Goal: Transaction & Acquisition: Obtain resource

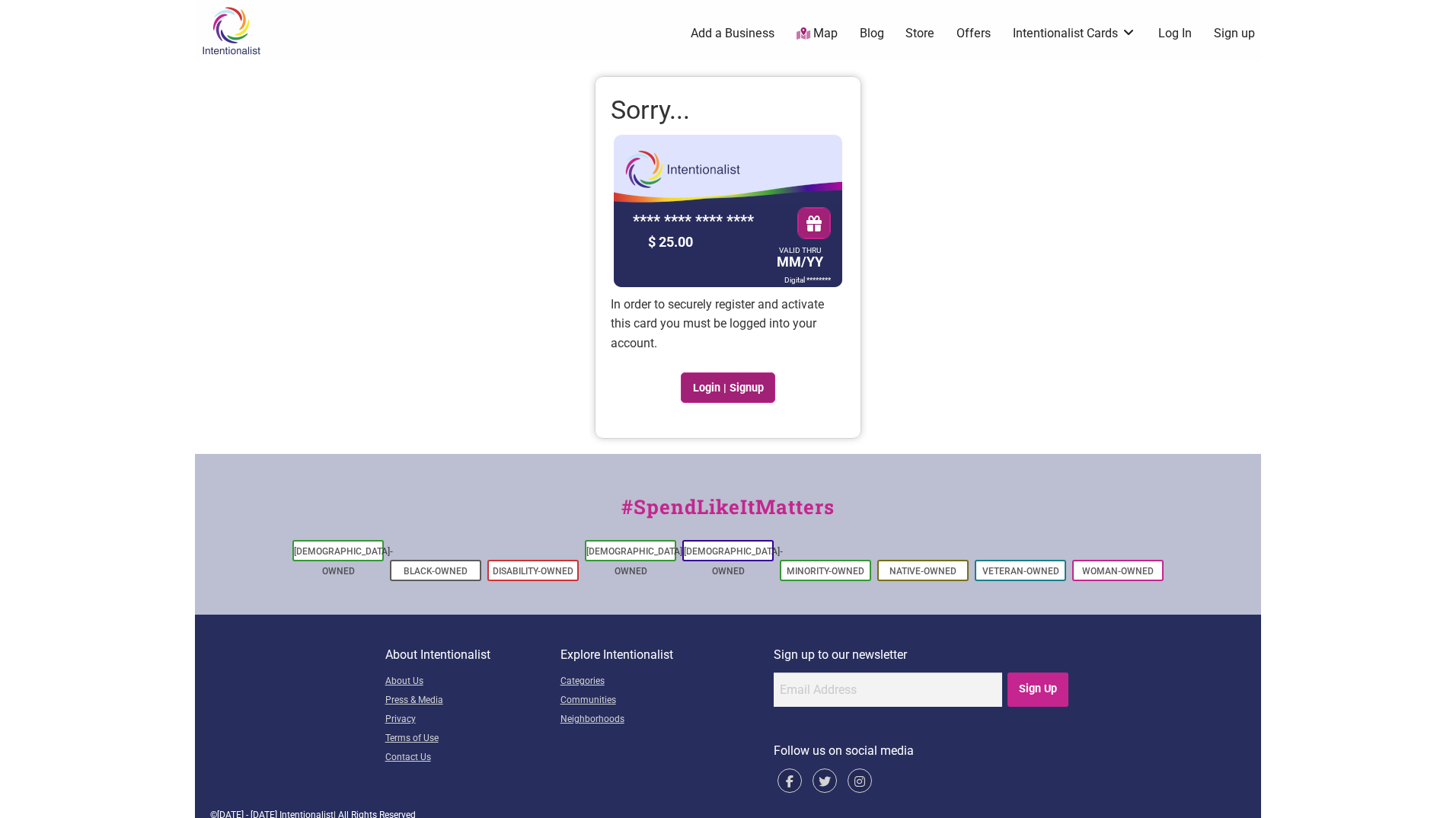
click at [739, 398] on link "Login | Signup" at bounding box center [728, 388] width 95 height 31
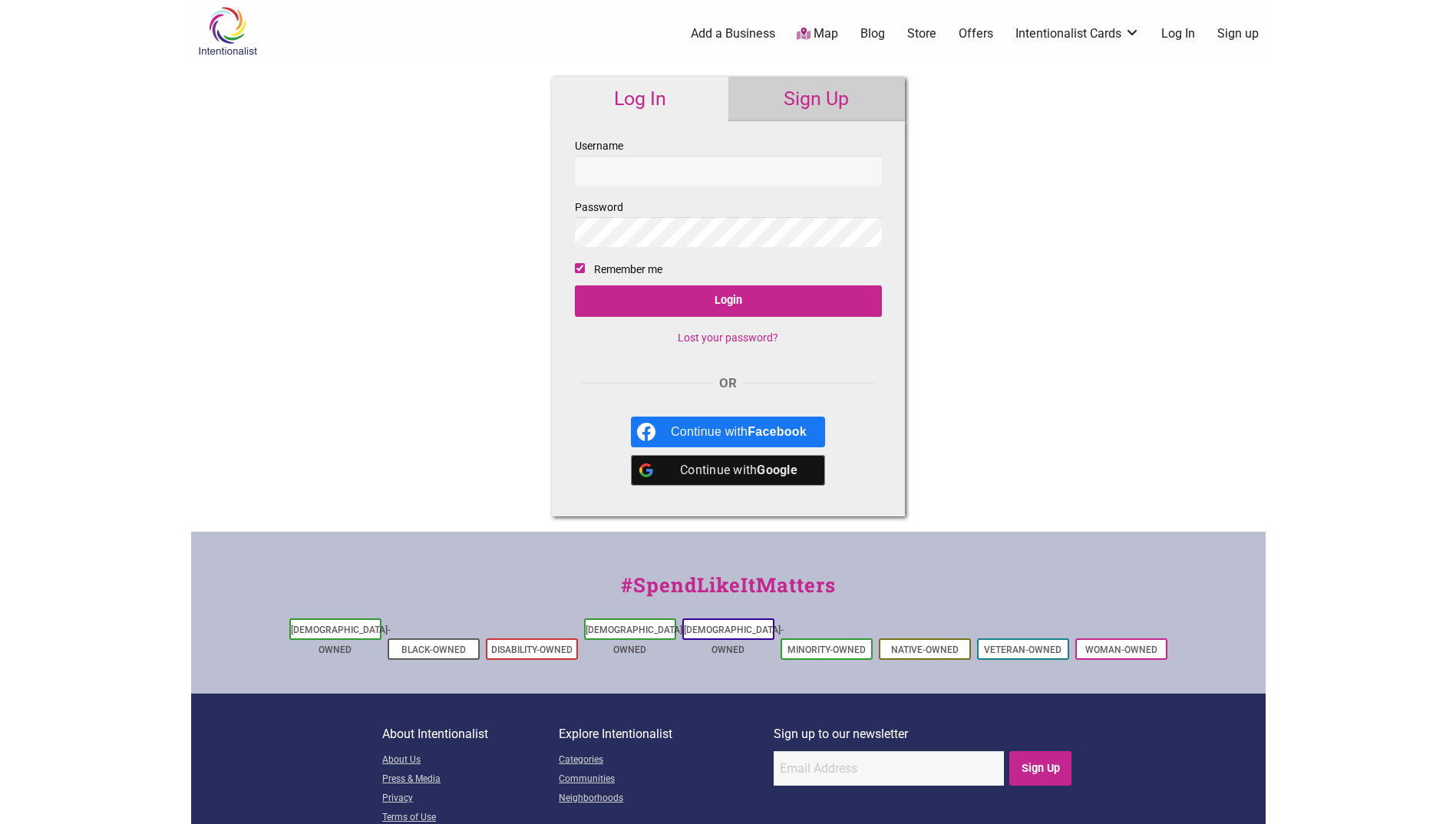
click at [830, 109] on link "Sign Up" at bounding box center [816, 99] width 177 height 45
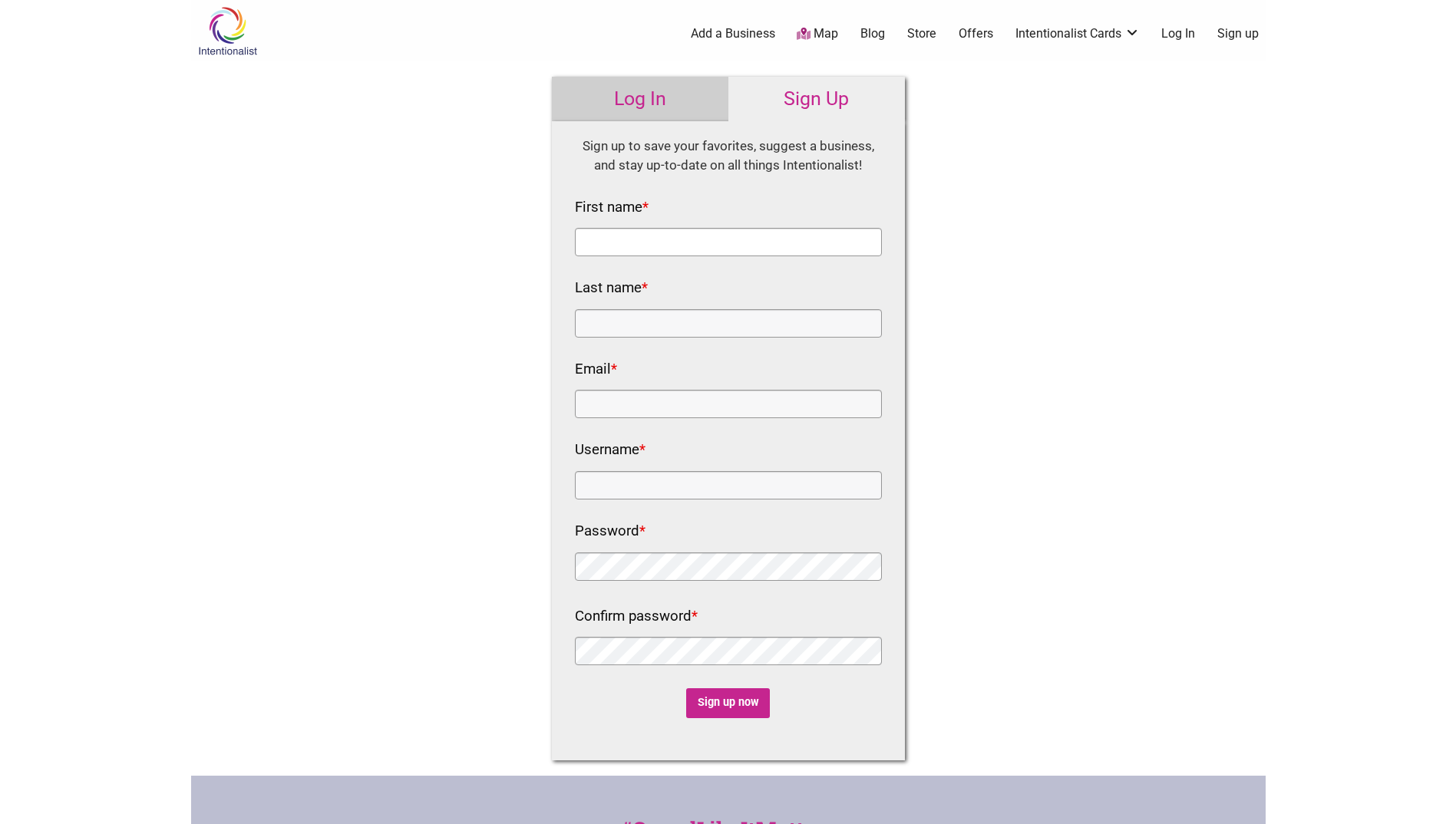
click at [714, 232] on input "First name *" at bounding box center [728, 242] width 307 height 28
type input "Brigitta"
click at [579, 319] on input "Last name *" at bounding box center [728, 323] width 307 height 28
type input "Rehn"
click at [589, 400] on input "Email *" at bounding box center [728, 404] width 307 height 28
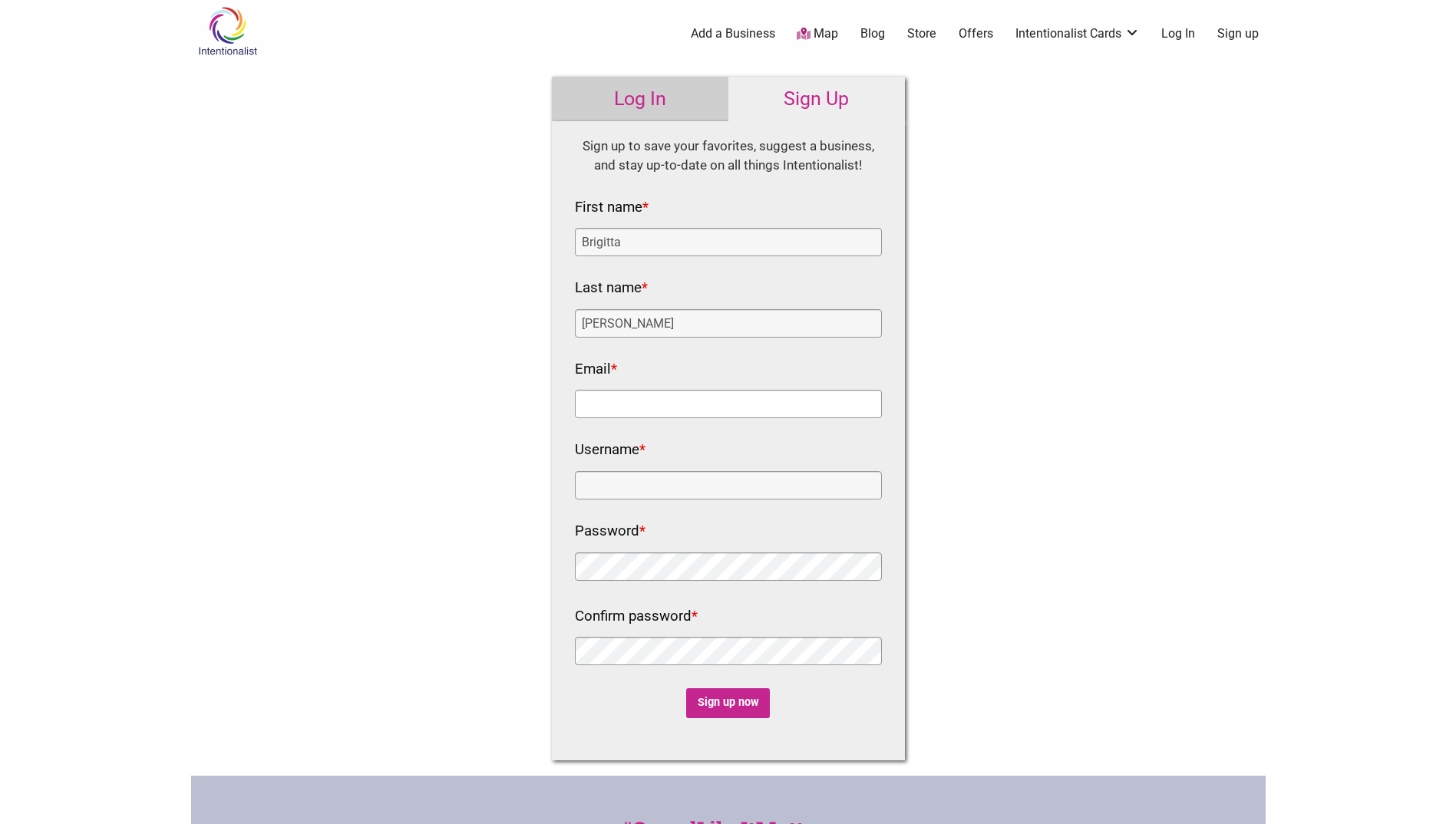
click at [660, 400] on input "Email *" at bounding box center [728, 404] width 307 height 28
type input "gigirehn@yahoo.com"
drag, startPoint x: 654, startPoint y: 467, endPoint x: 645, endPoint y: 494, distance: 28.5
click at [645, 491] on div "Username *" at bounding box center [728, 468] width 307 height 62
click at [645, 494] on input "Username *" at bounding box center [728, 485] width 307 height 28
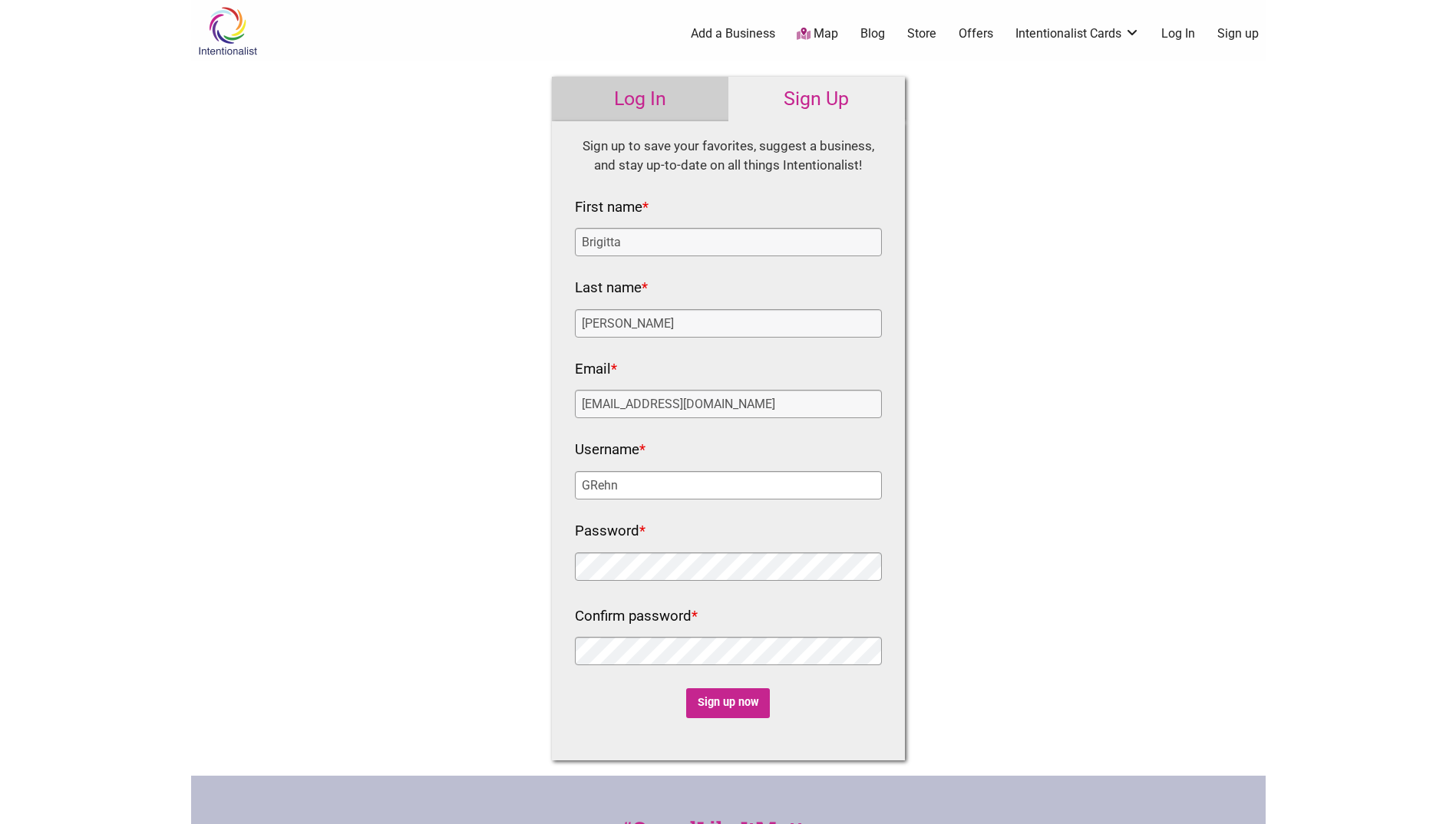
click at [588, 483] on input "GRehn" at bounding box center [728, 485] width 307 height 28
click at [592, 486] on input "BrRehn" at bounding box center [728, 485] width 307 height 28
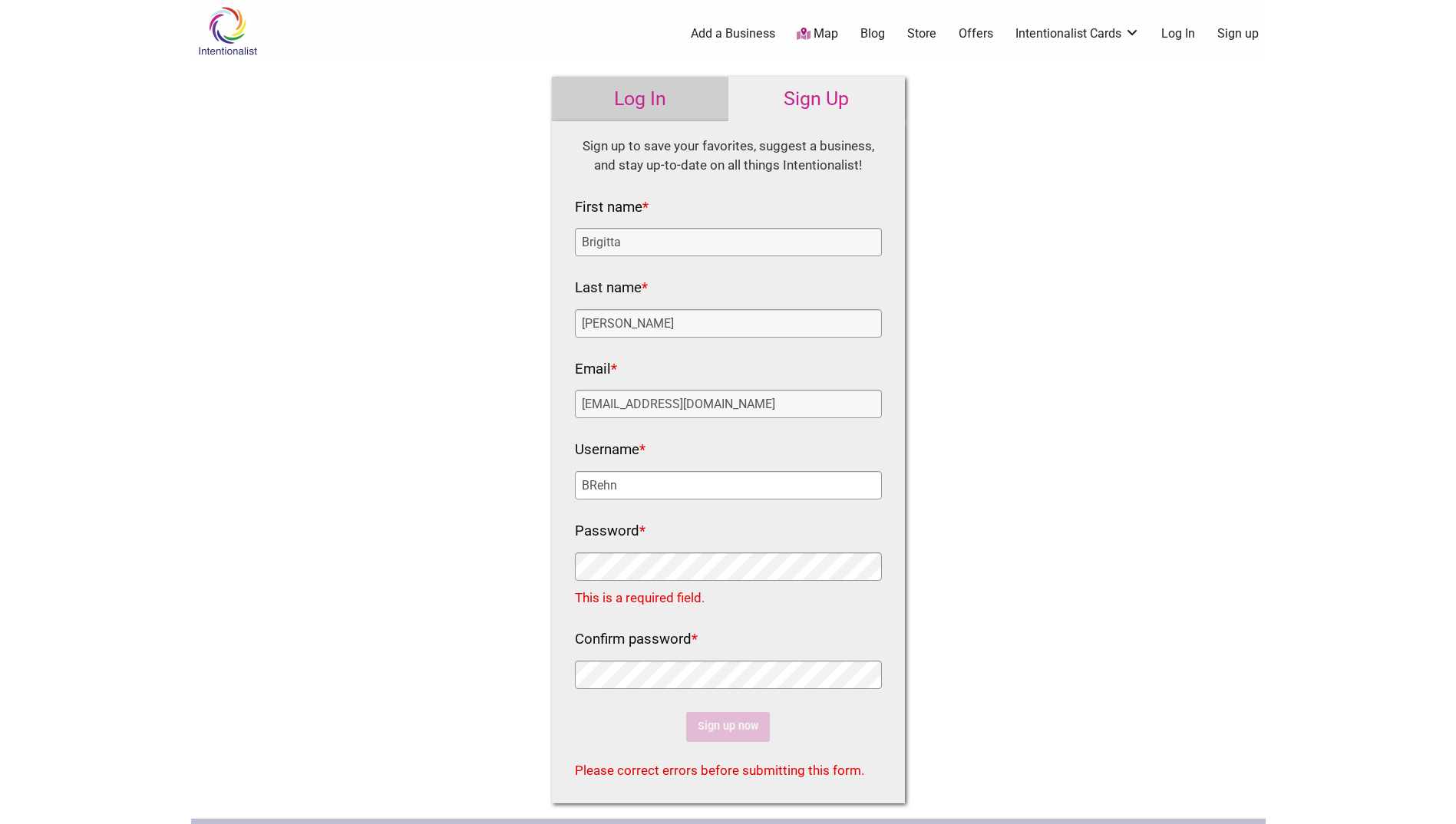
type input "BRehn"
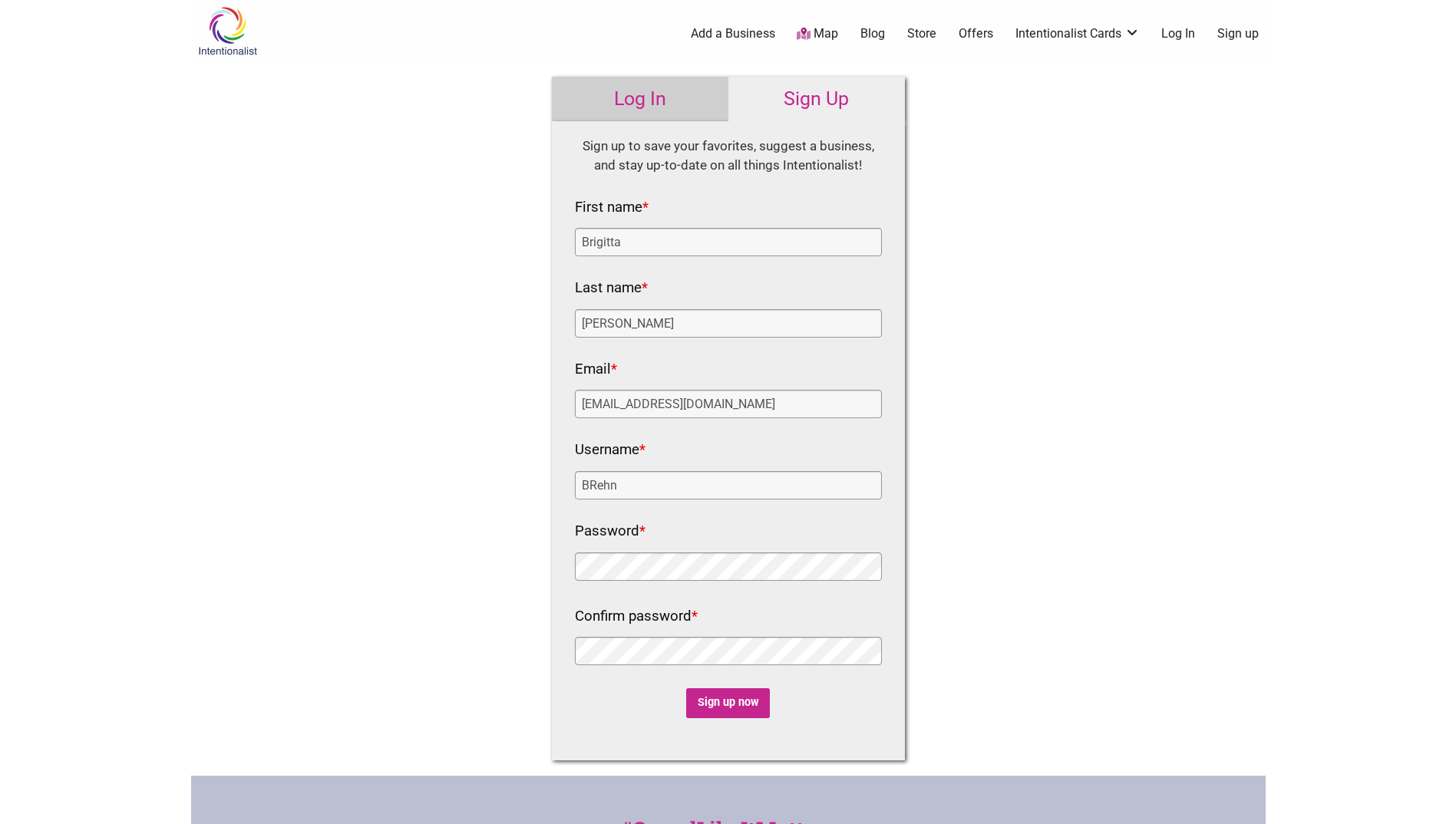
click at [635, 635] on div "Confirm password *" at bounding box center [728, 636] width 307 height 66
click at [716, 700] on input "Sign up now" at bounding box center [728, 703] width 84 height 30
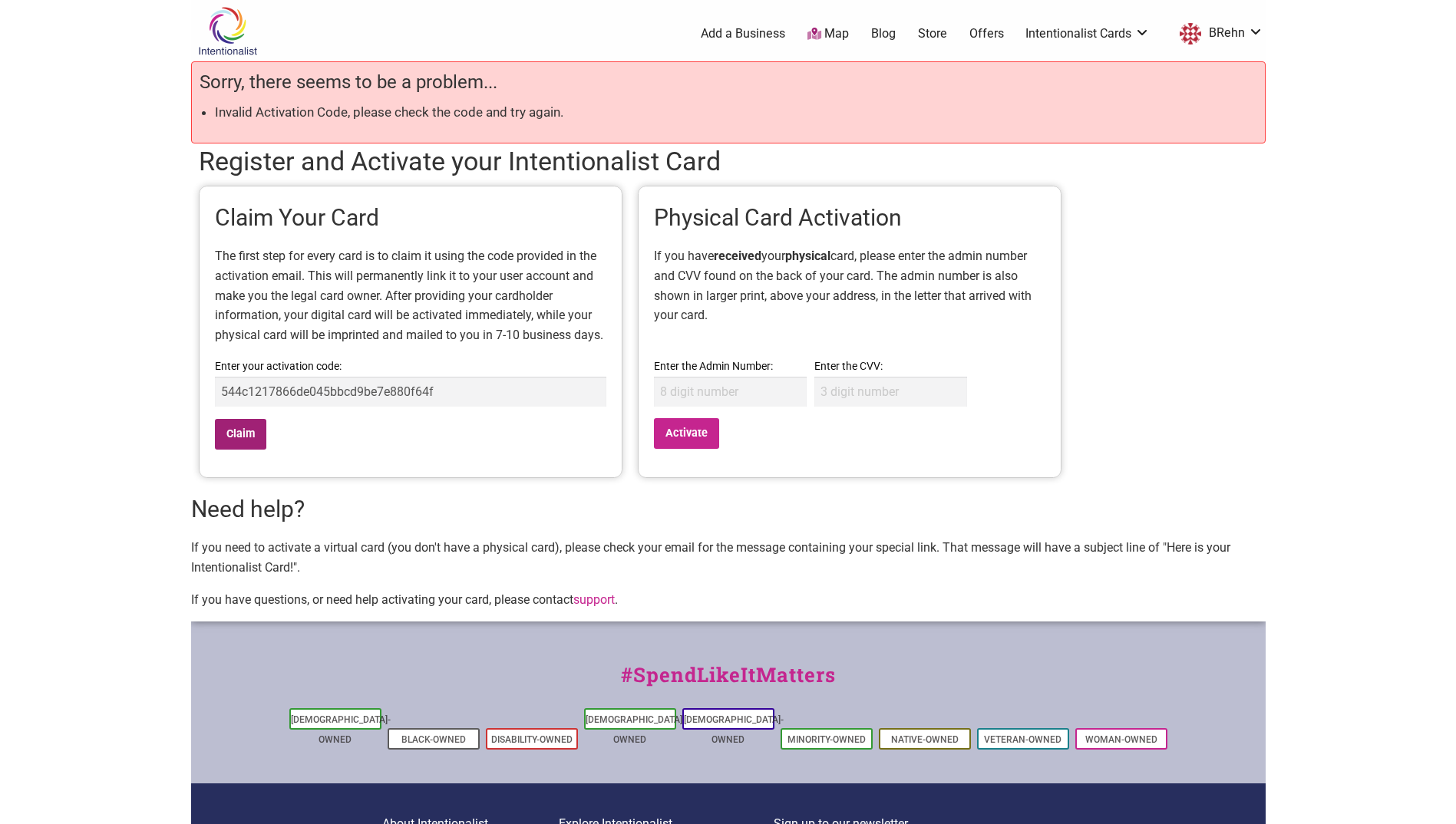
click at [241, 440] on input "Claim" at bounding box center [241, 435] width 53 height 32
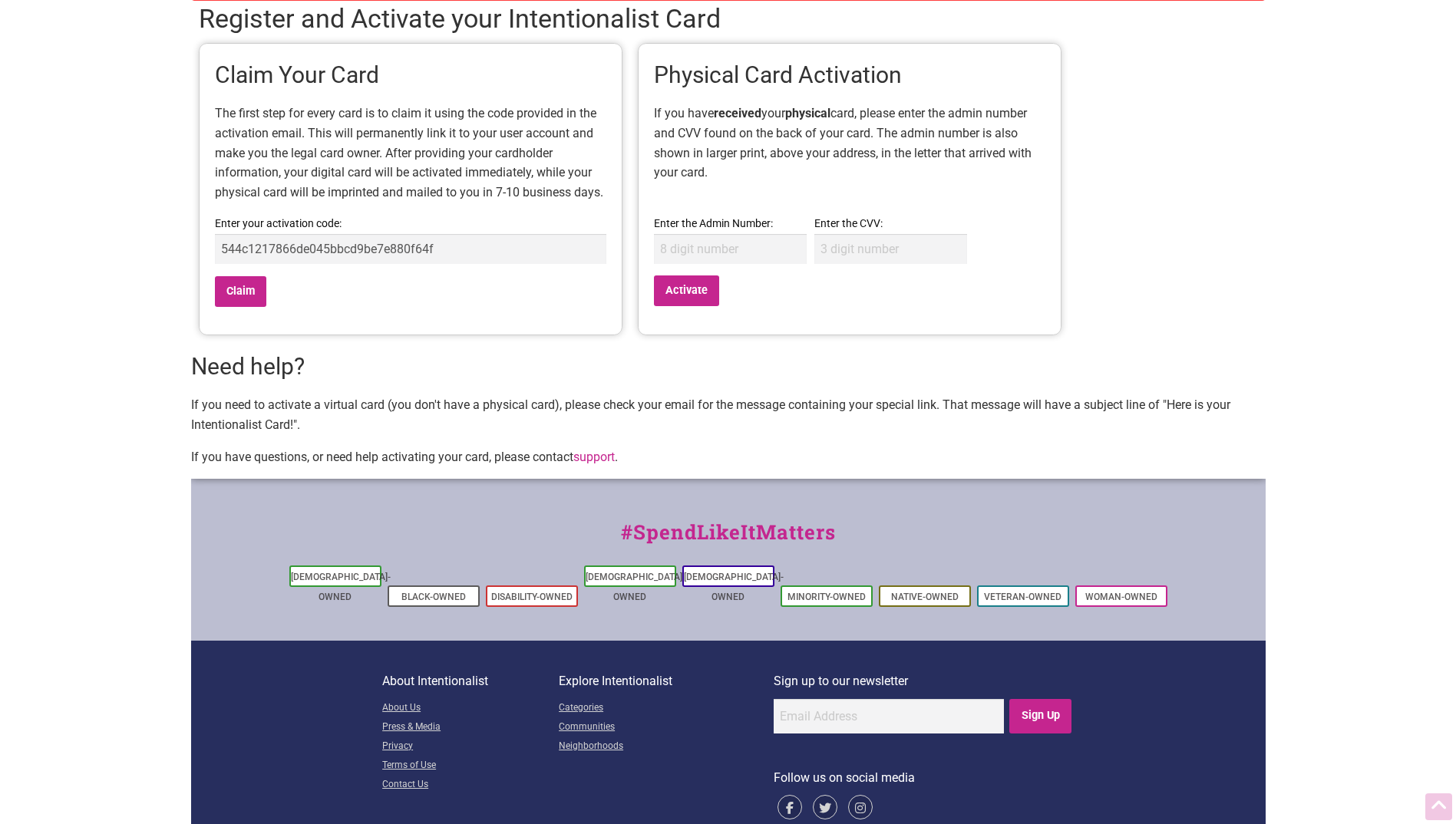
scroll to position [163, 0]
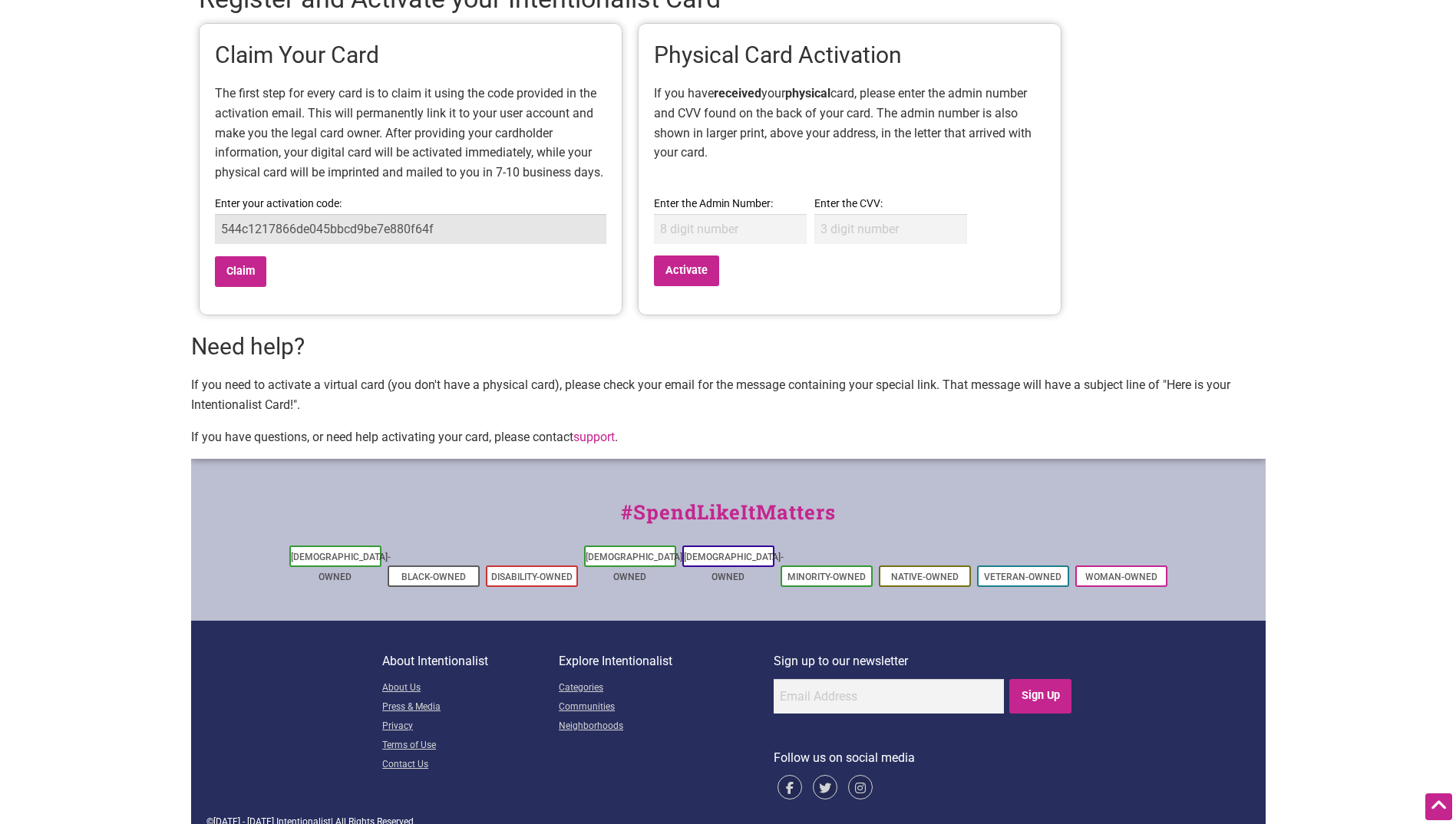
click at [441, 236] on input "544c1217866de045bbcd9be7e880f64f" at bounding box center [411, 229] width 392 height 30
click at [215, 257] on input "Claim" at bounding box center [241, 272] width 53 height 32
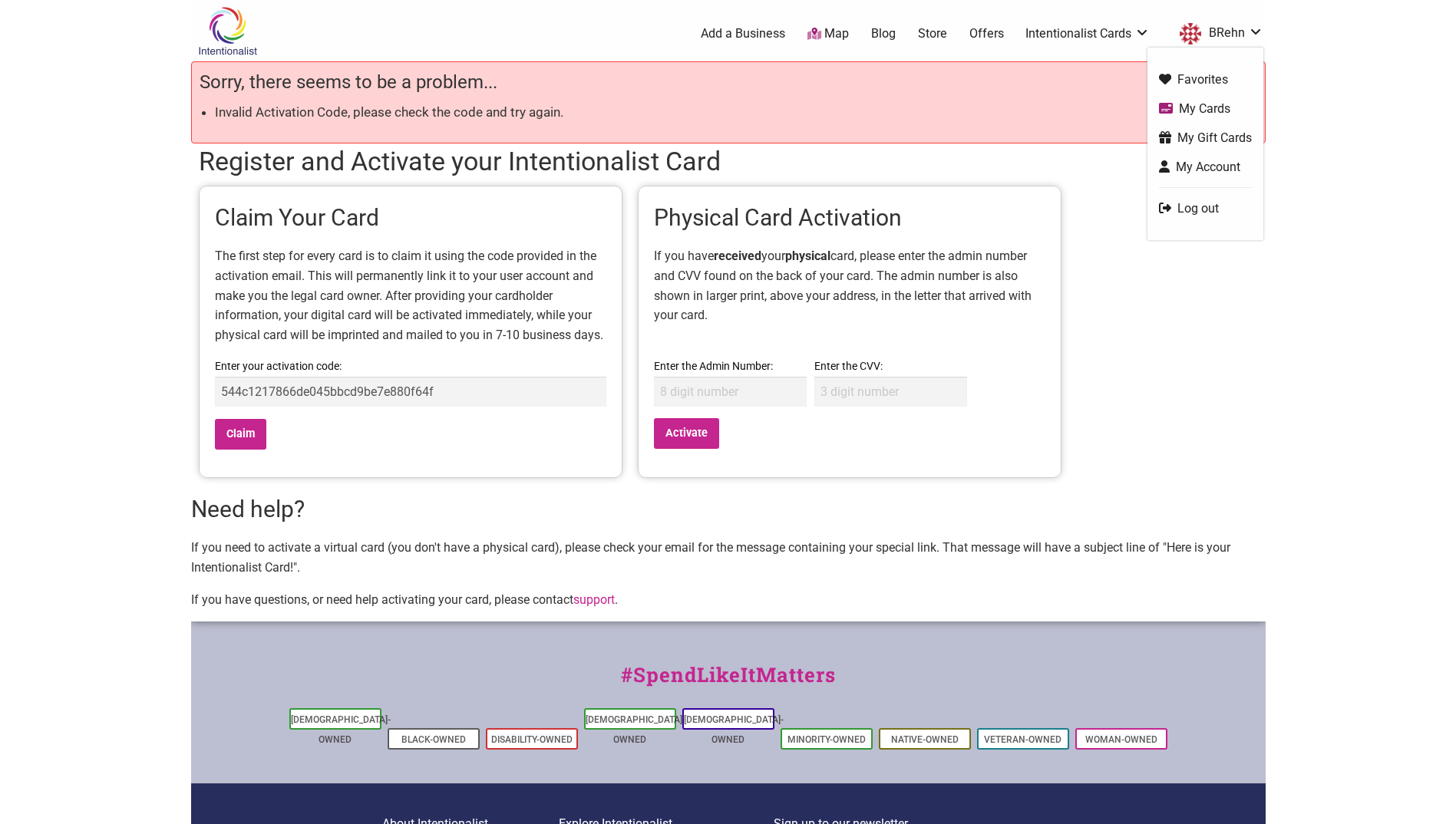
click at [1208, 102] on link "My Cards" at bounding box center [1205, 108] width 93 height 18
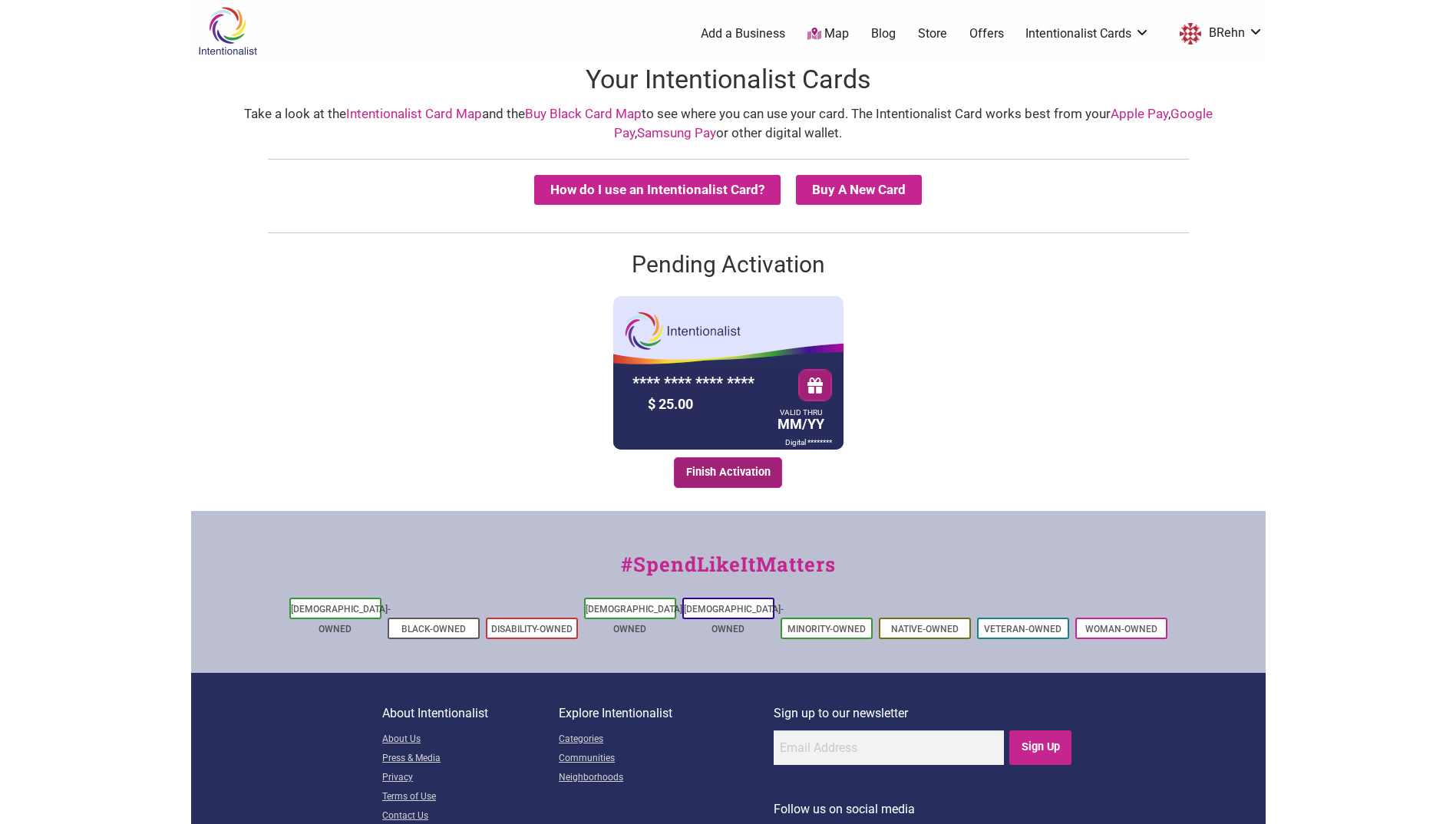
click at [740, 472] on link "Finish Activation" at bounding box center [728, 473] width 108 height 31
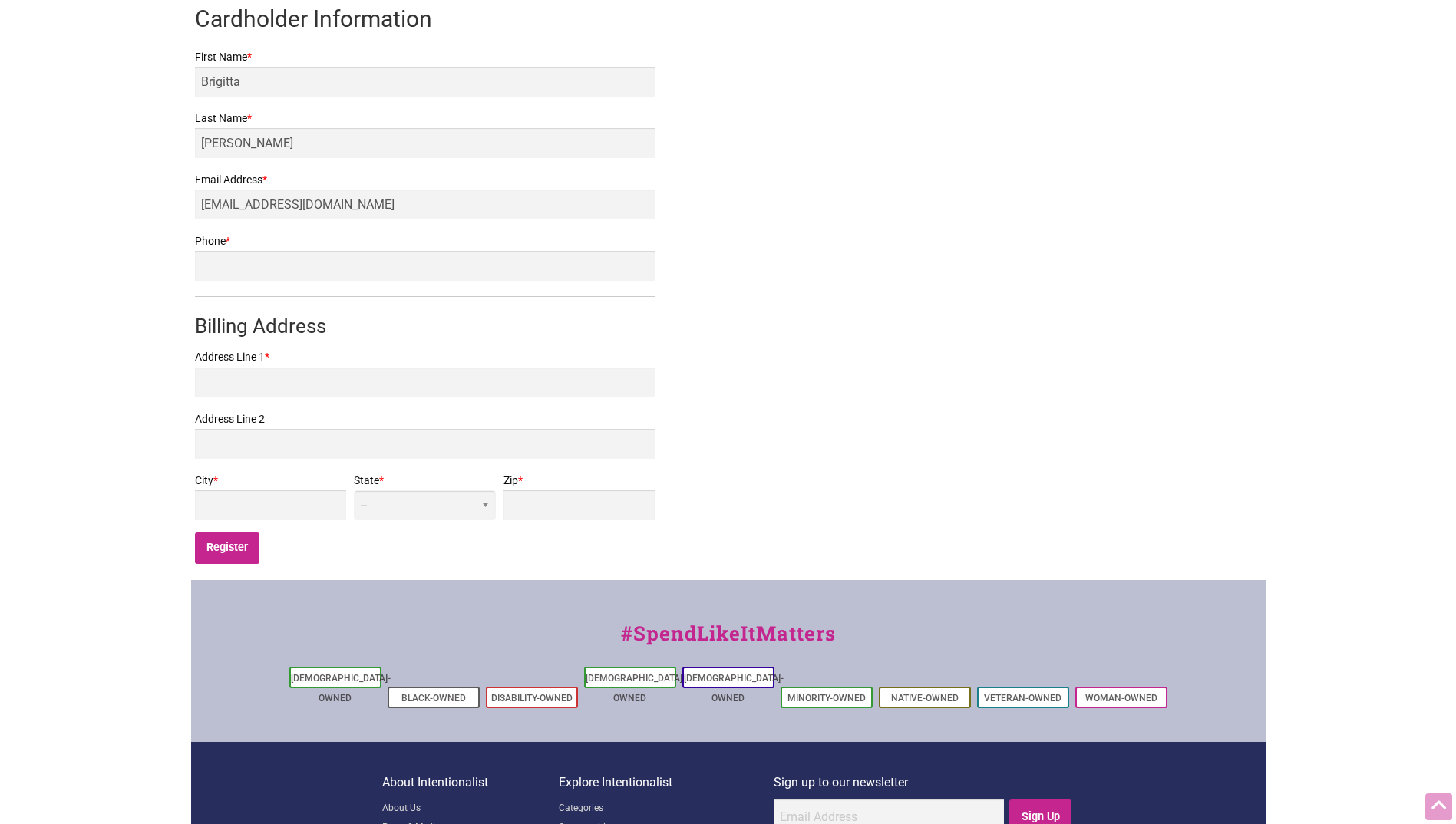
scroll to position [307, 0]
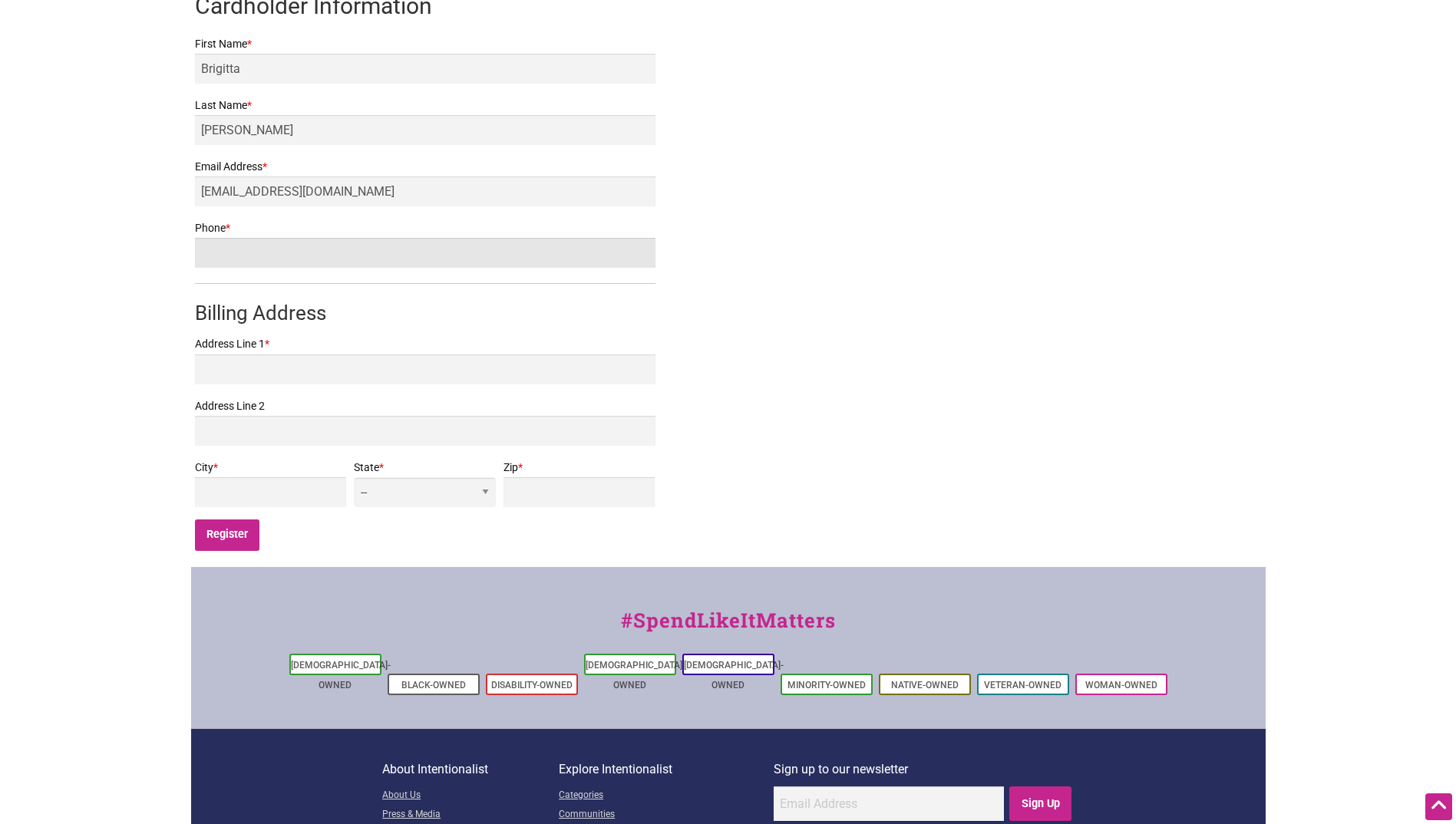
click at [295, 259] on input "Phone *" at bounding box center [424, 252] width 461 height 30
type input "8312406529"
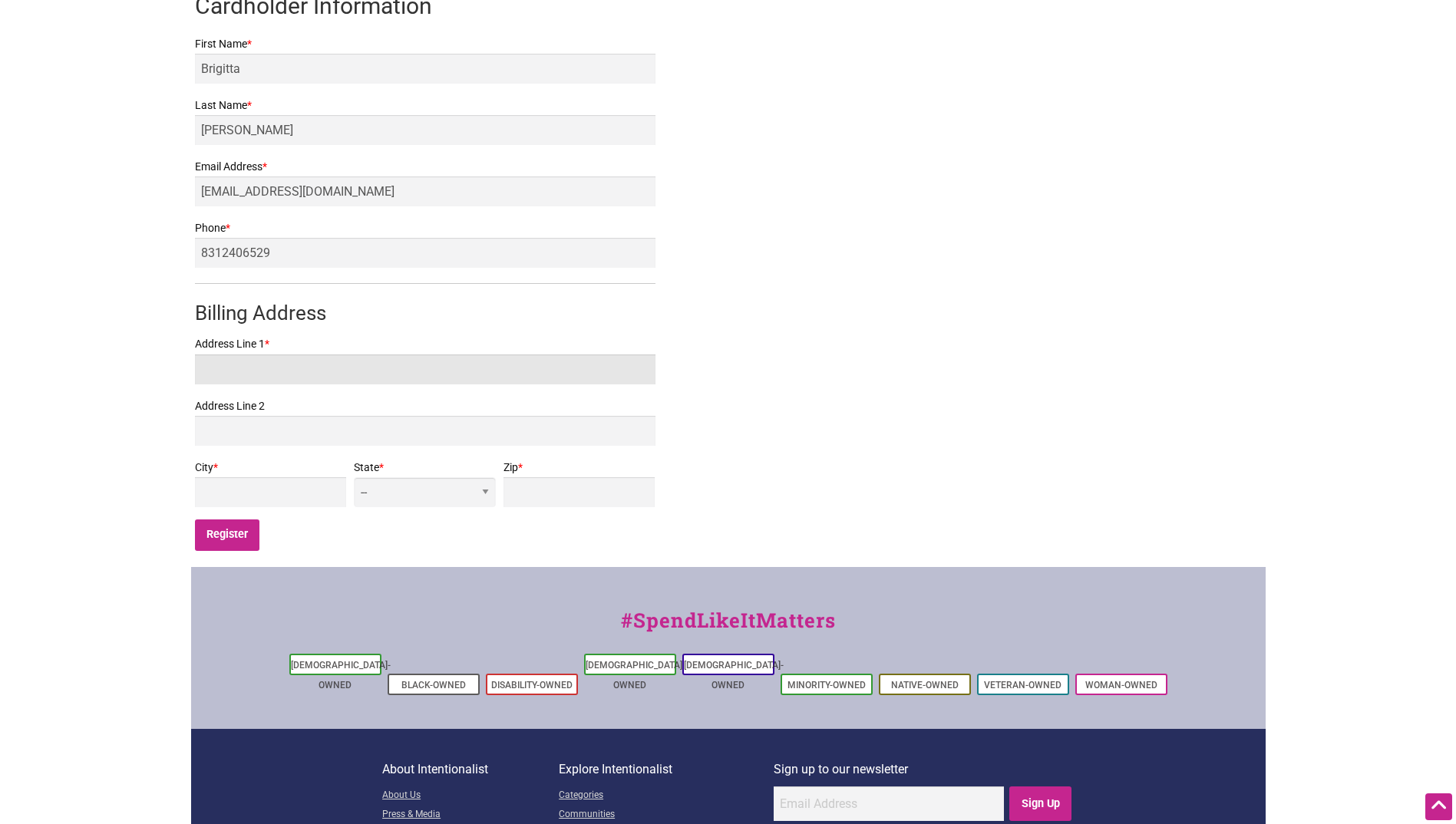
click at [265, 373] on input "Address Line 1 *" at bounding box center [424, 369] width 461 height 30
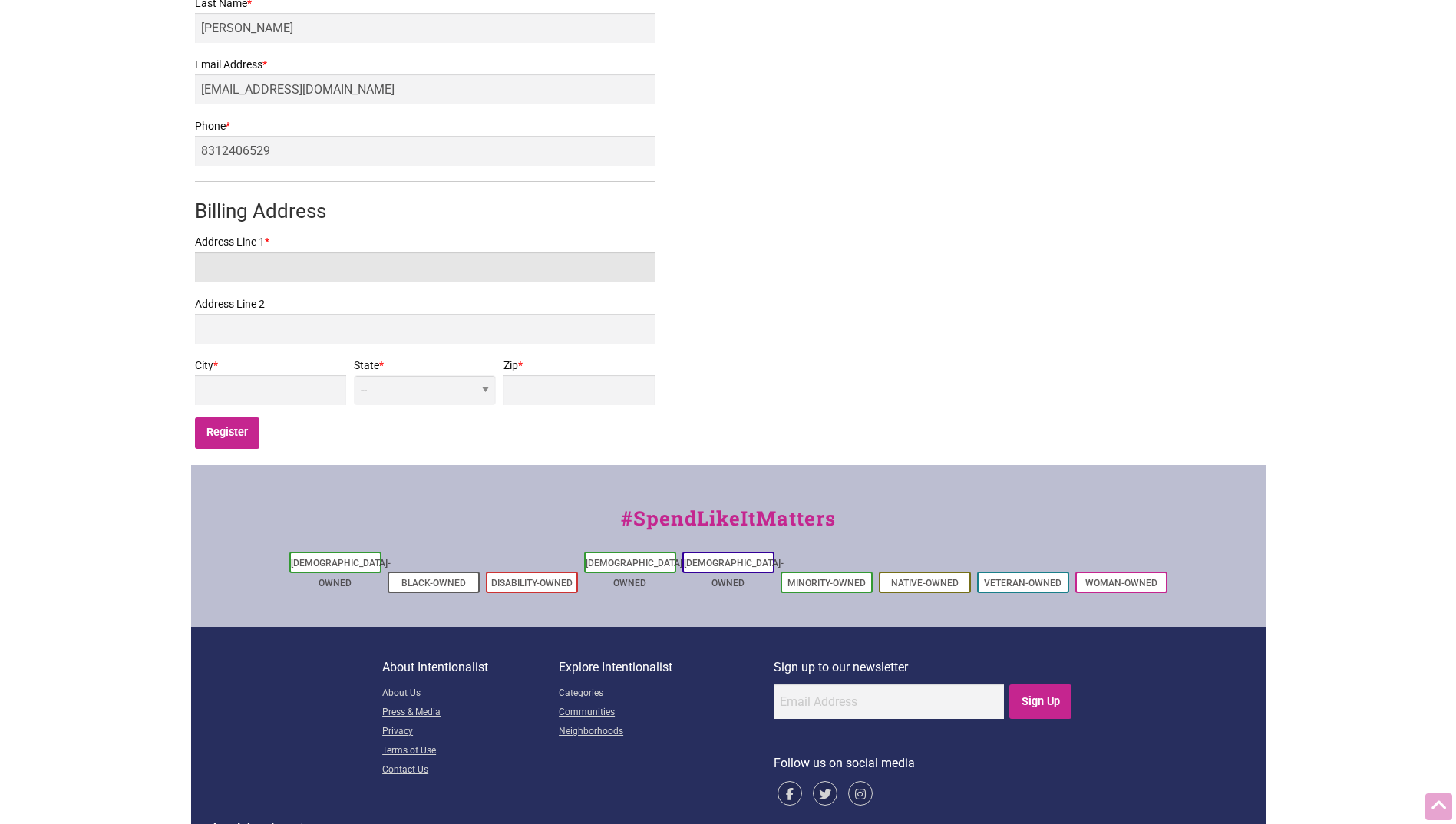
scroll to position [415, 0]
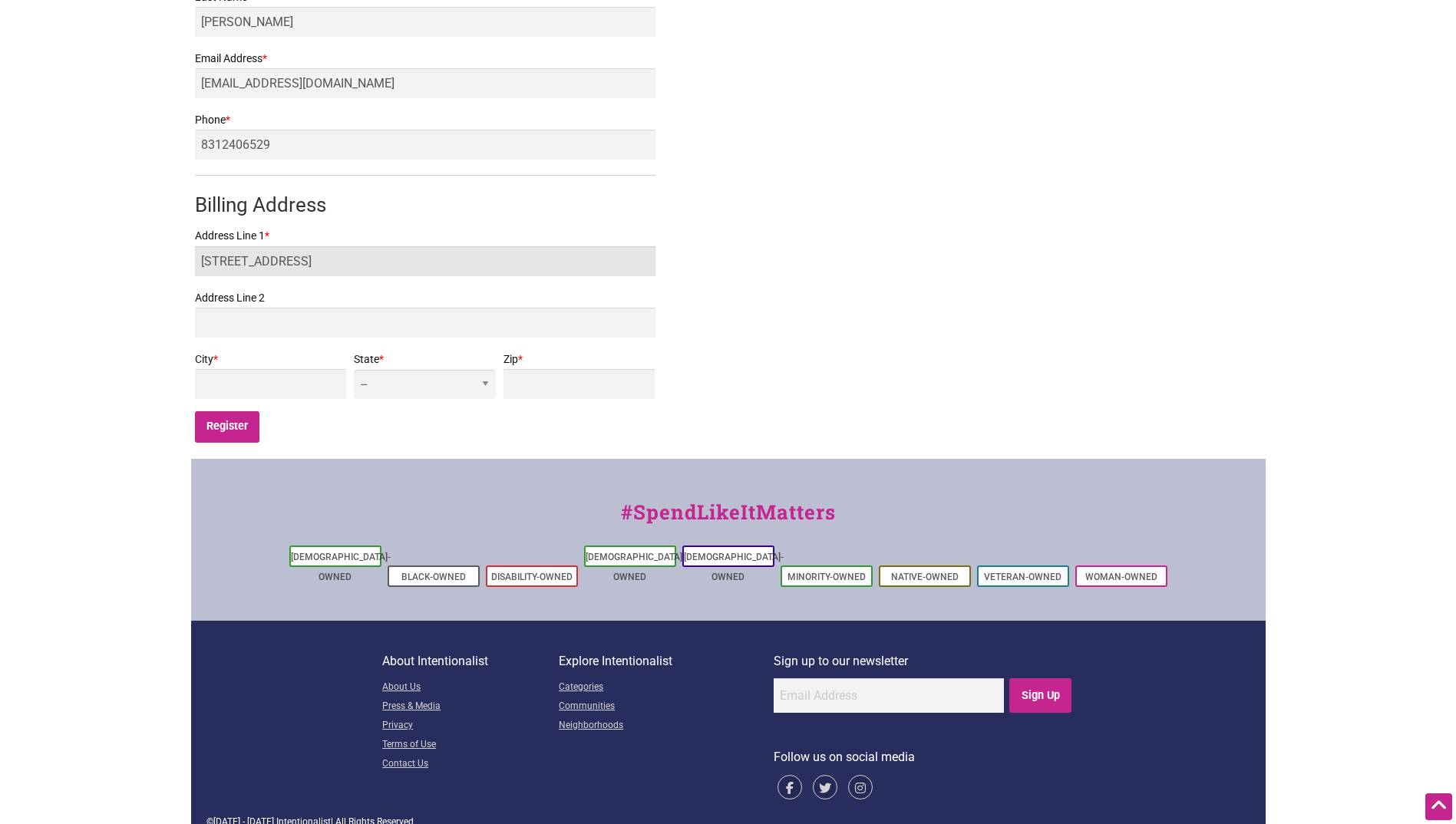
type input "4253 8th Ave NE unit 401"
click at [227, 367] on label "City *" at bounding box center [270, 359] width 152 height 19
click at [227, 369] on input "City *" at bounding box center [270, 384] width 152 height 30
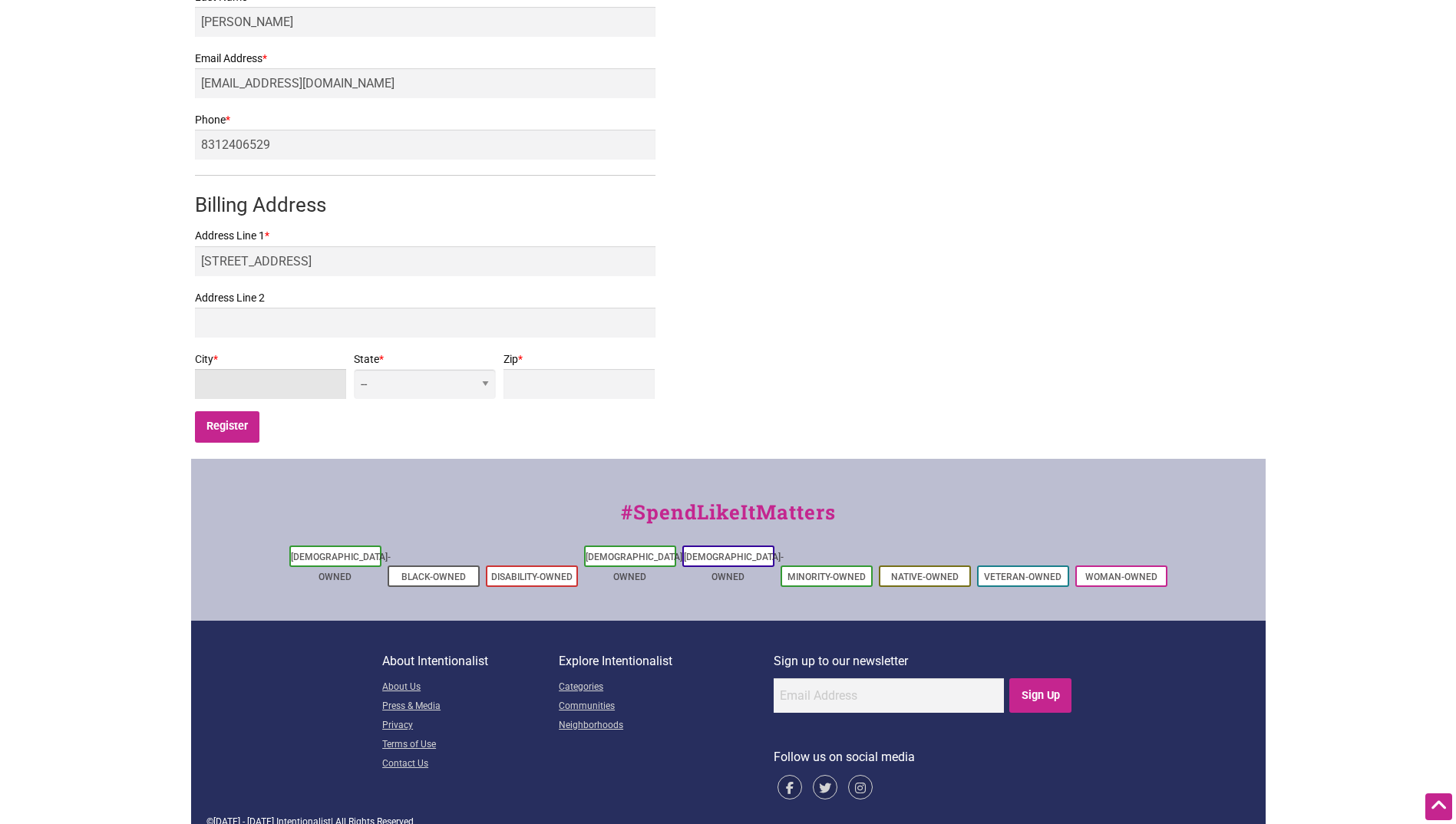
click at [232, 381] on input "City *" at bounding box center [270, 384] width 152 height 30
type input "Seattle"
click at [482, 377] on select "-- AL AK AZ AR CA CO CT DE DC FL GA HI ID IL IN IA KS KY LA ME MD MA MI MN MS M…" at bounding box center [424, 384] width 141 height 30
select select "WA"
click at [455, 369] on select "-- AL AK AZ AR CA CO CT DE DC FL GA HI ID IL IN IA KS KY LA ME MD MA MI MN MS M…" at bounding box center [424, 384] width 141 height 30
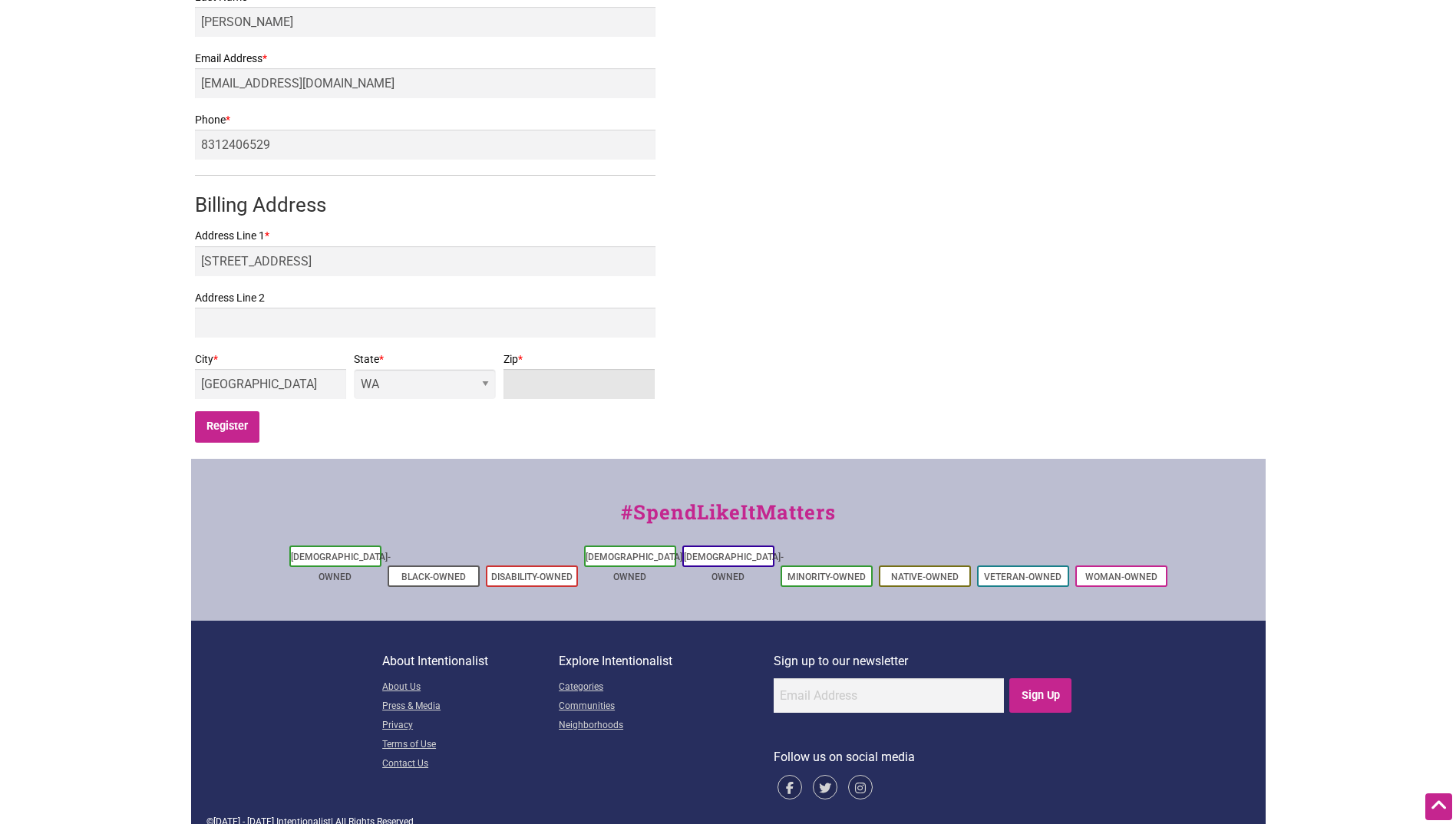
click at [542, 378] on input "Zip *" at bounding box center [579, 384] width 152 height 30
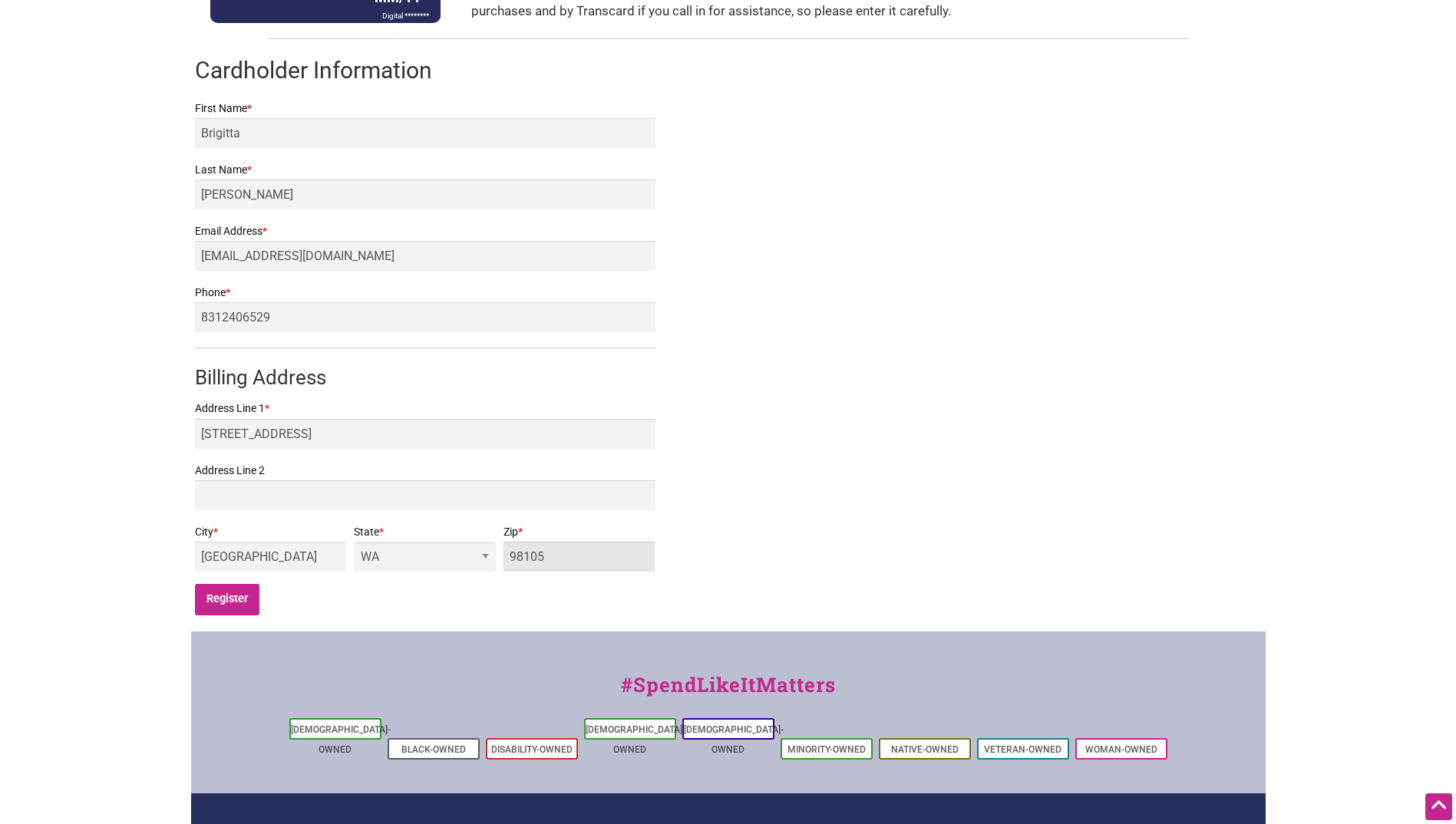
scroll to position [338, 0]
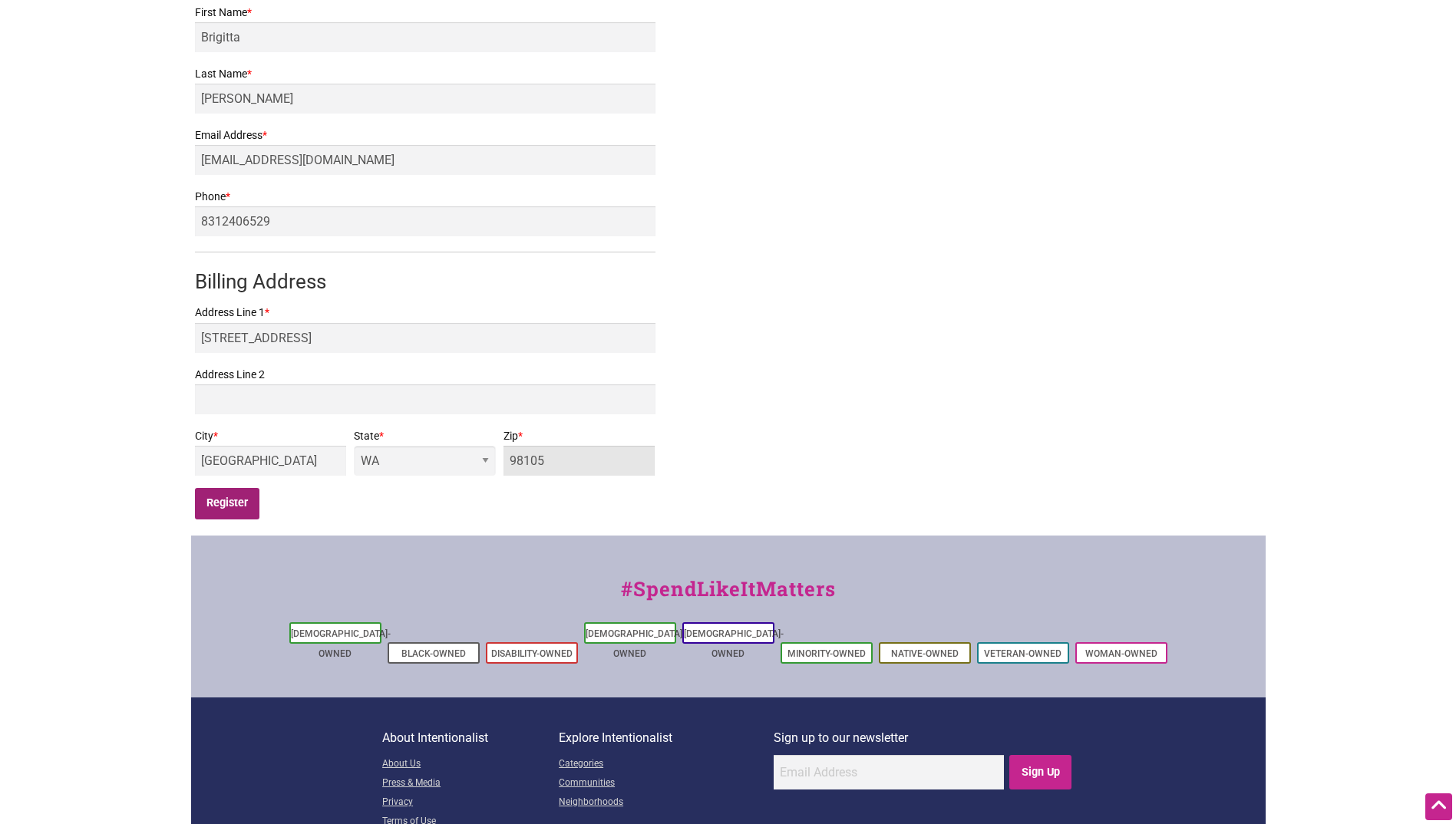
type input "98105"
click at [229, 510] on input "Register" at bounding box center [227, 504] width 65 height 32
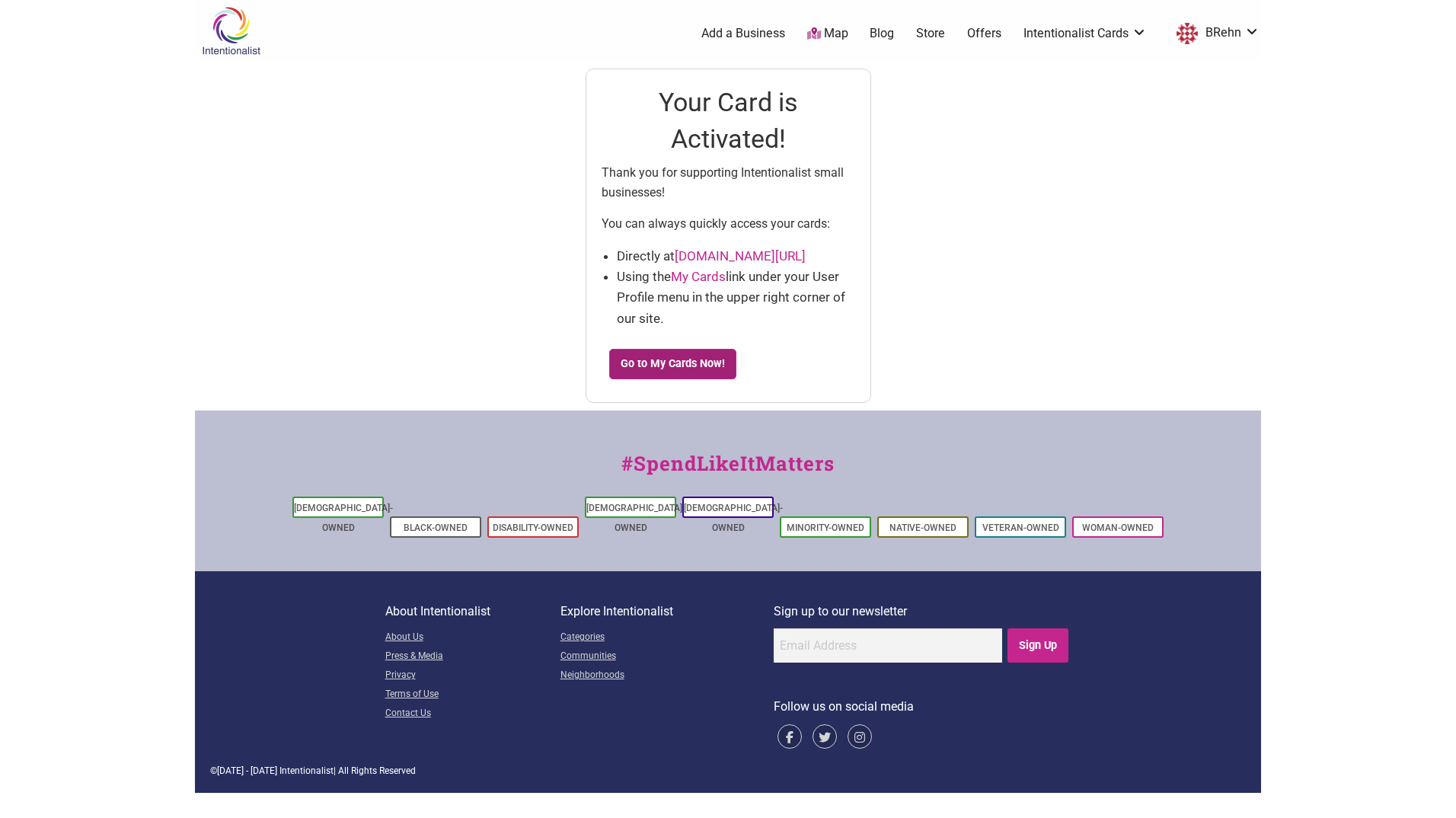
click at [689, 363] on link "Go to My Cards Now!" at bounding box center [673, 364] width 128 height 31
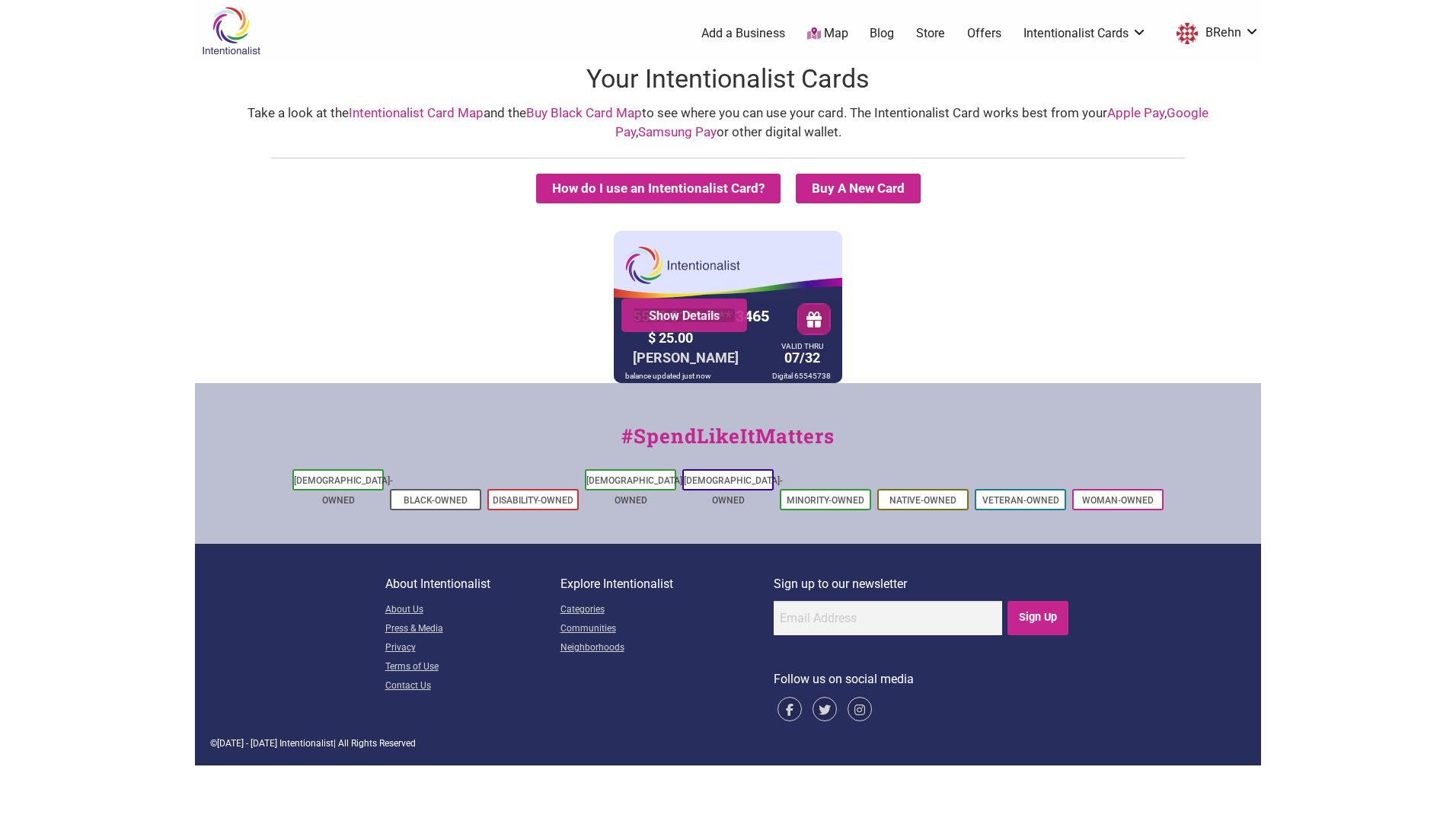
click at [697, 314] on link "Show Details" at bounding box center [684, 315] width 103 height 15
click at [831, 32] on link "Map" at bounding box center [828, 33] width 41 height 18
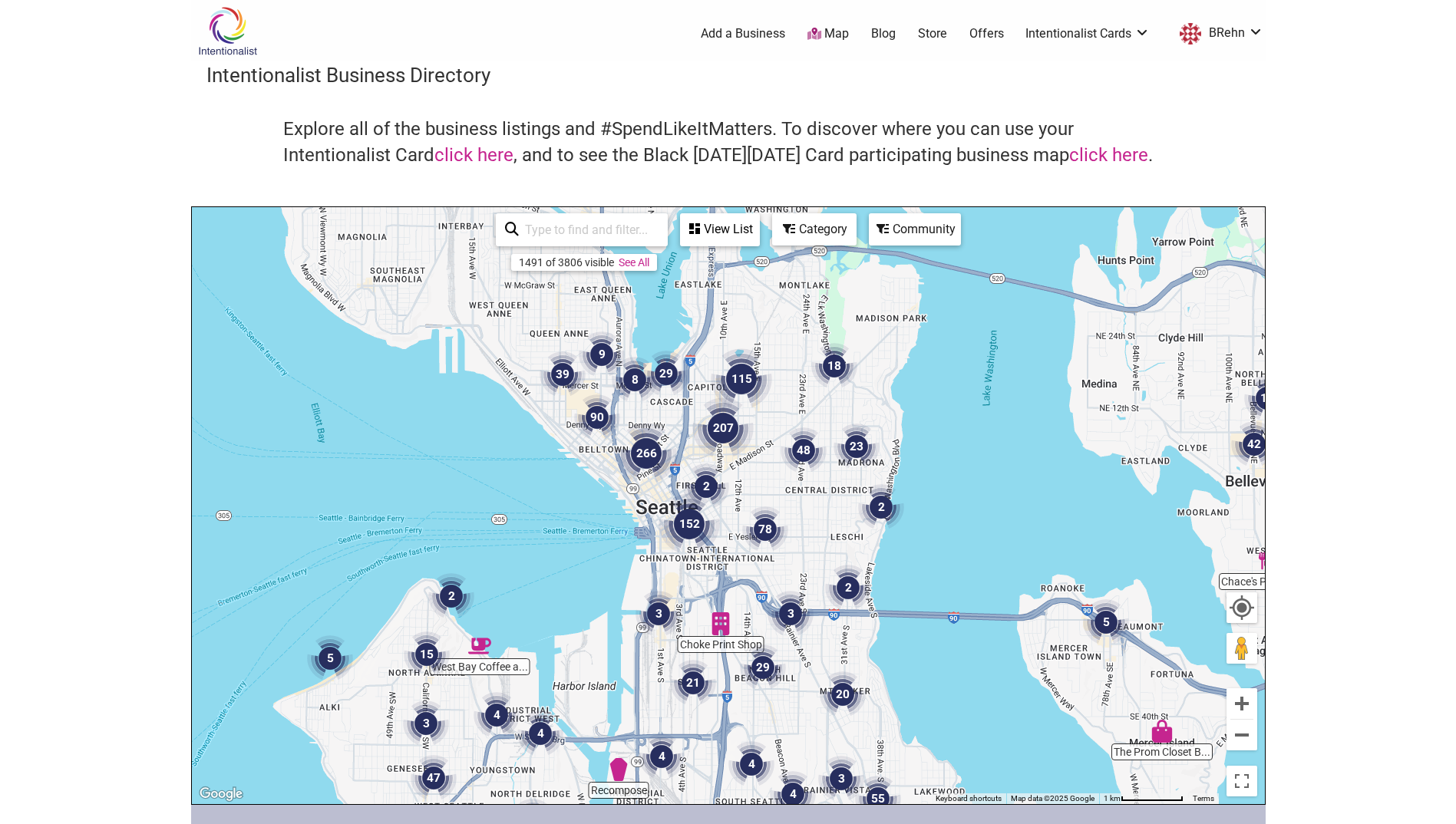
drag, startPoint x: 668, startPoint y: 338, endPoint x: 682, endPoint y: 450, distance: 112.9
click at [682, 450] on div "To navigate, press the arrow keys." at bounding box center [728, 505] width 1073 height 597
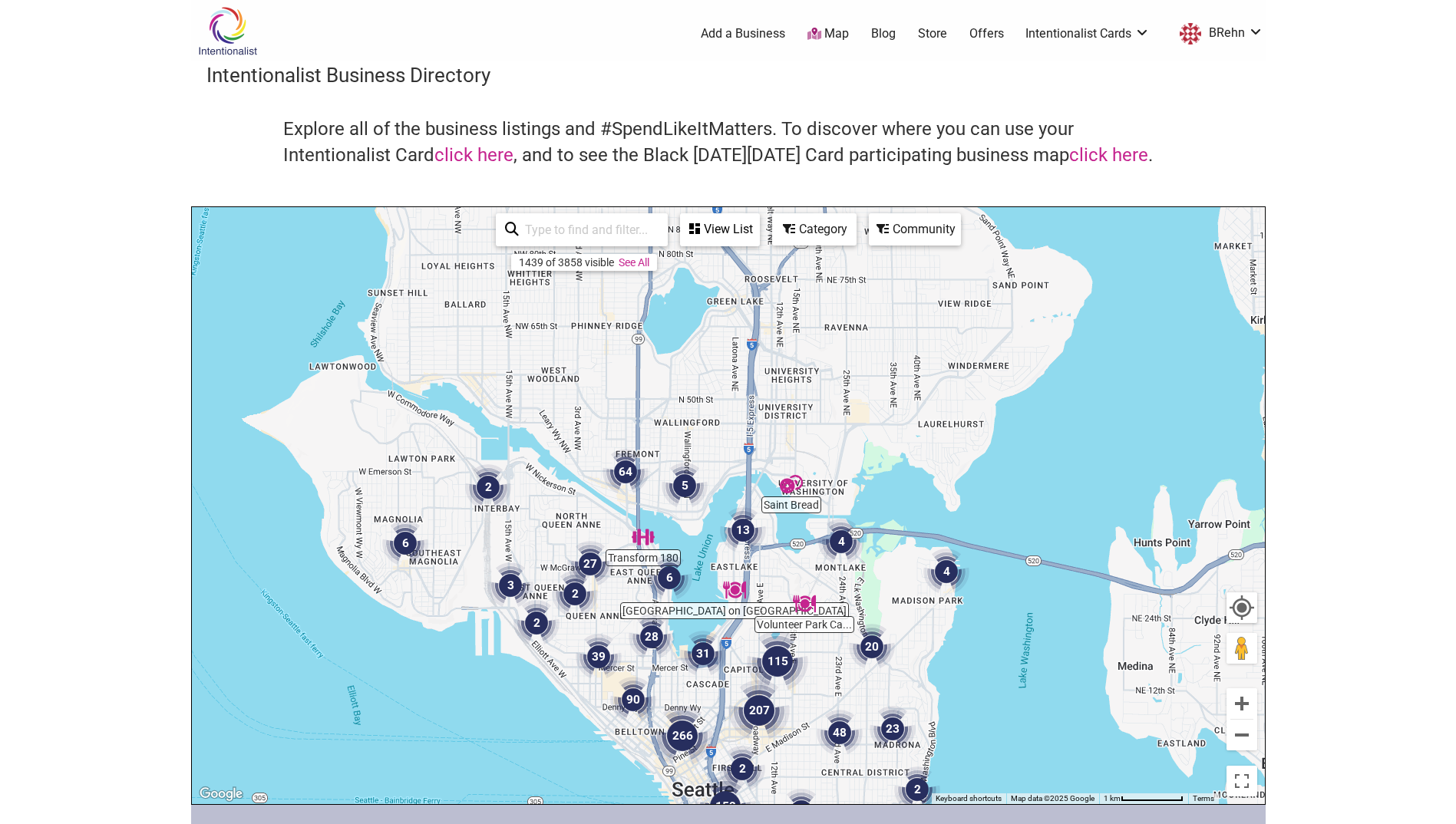
drag, startPoint x: 691, startPoint y: 404, endPoint x: 727, endPoint y: 676, distance: 274.4
click at [727, 676] on div "To navigate, press the arrow keys." at bounding box center [728, 505] width 1073 height 597
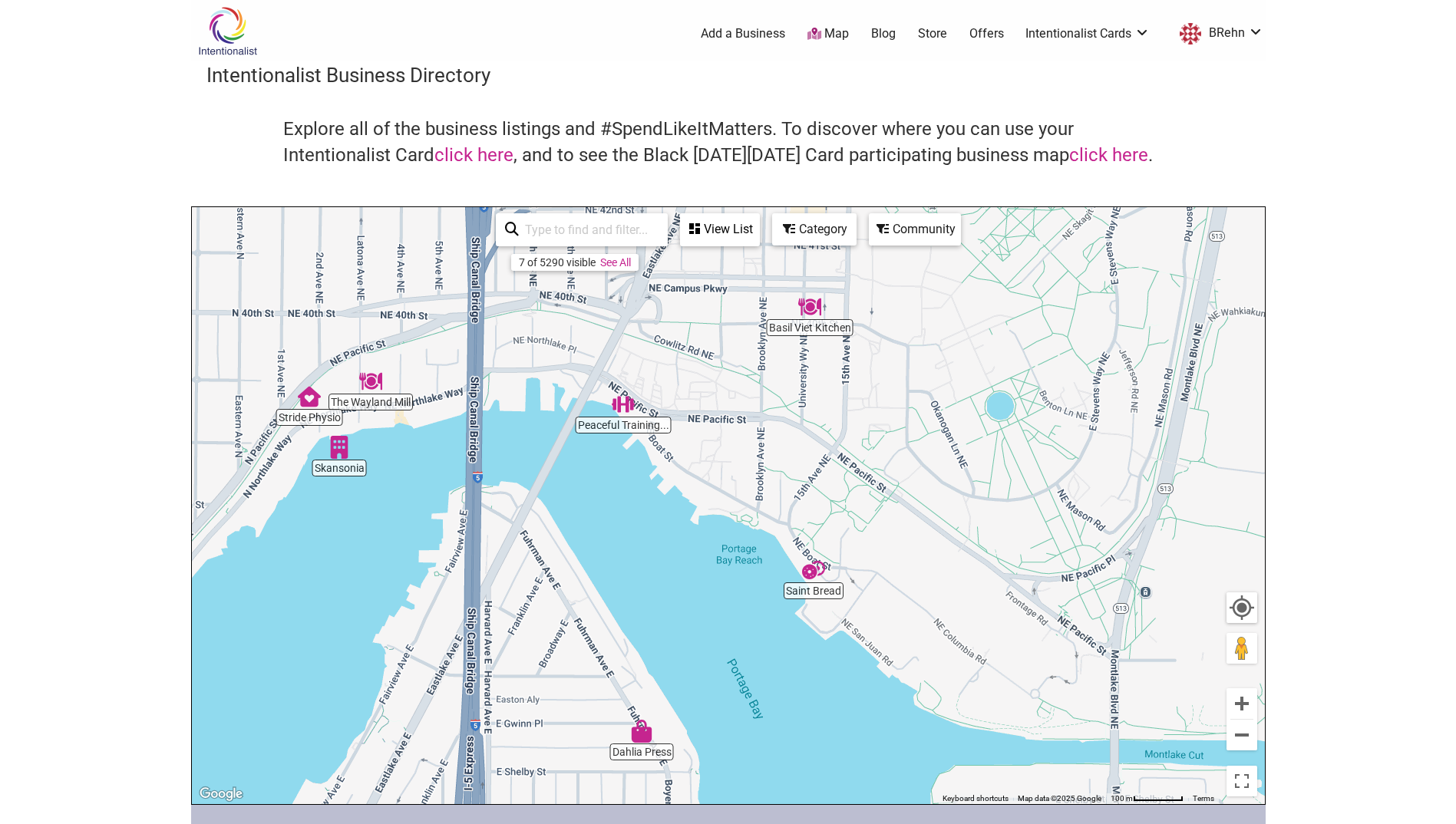
drag, startPoint x: 728, startPoint y: 346, endPoint x: 739, endPoint y: 418, distance: 72.8
click at [739, 418] on div "To navigate, press the arrow keys." at bounding box center [728, 505] width 1073 height 597
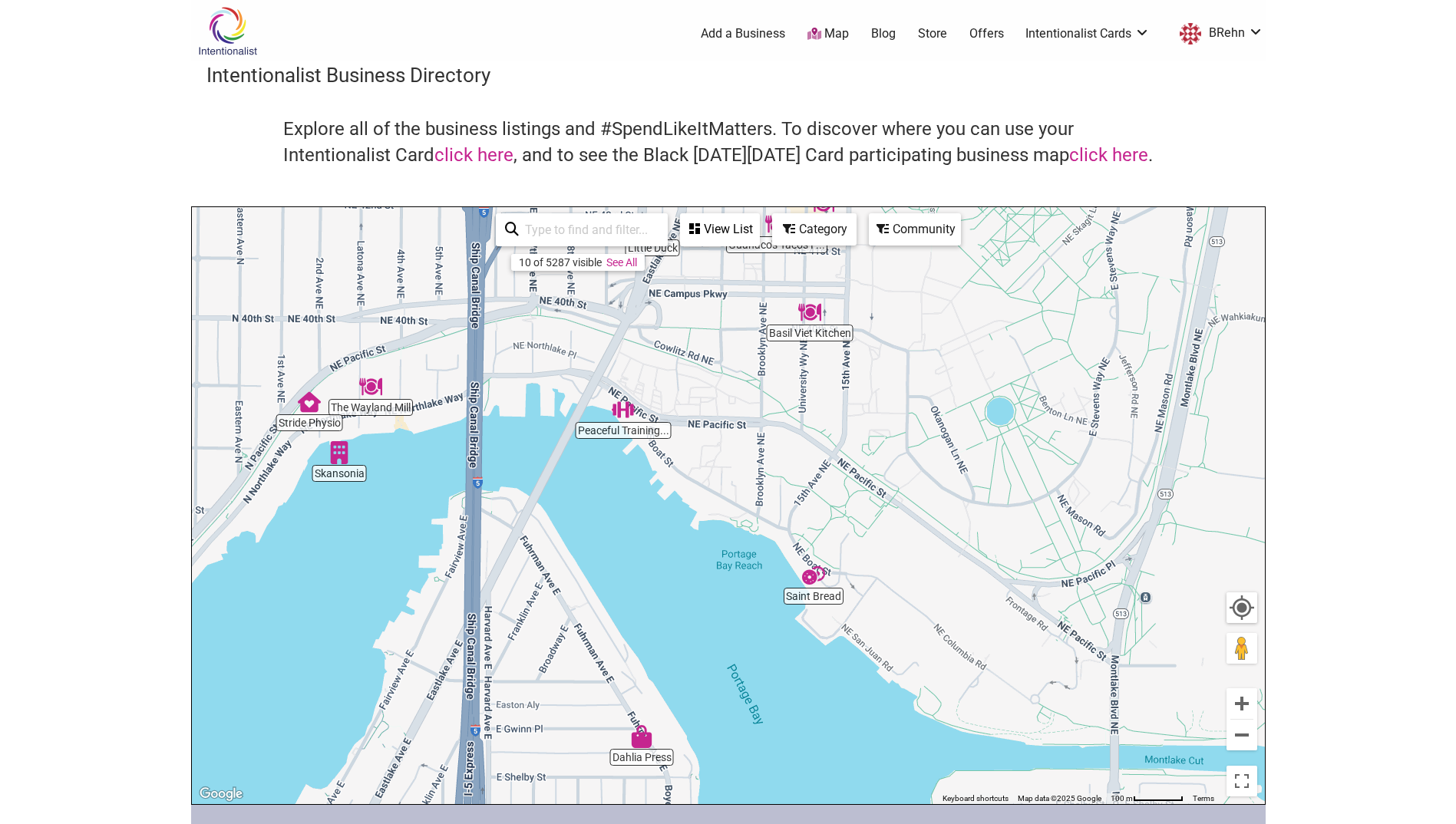
click at [822, 573] on img "Saint Bread" at bounding box center [813, 575] width 23 height 23
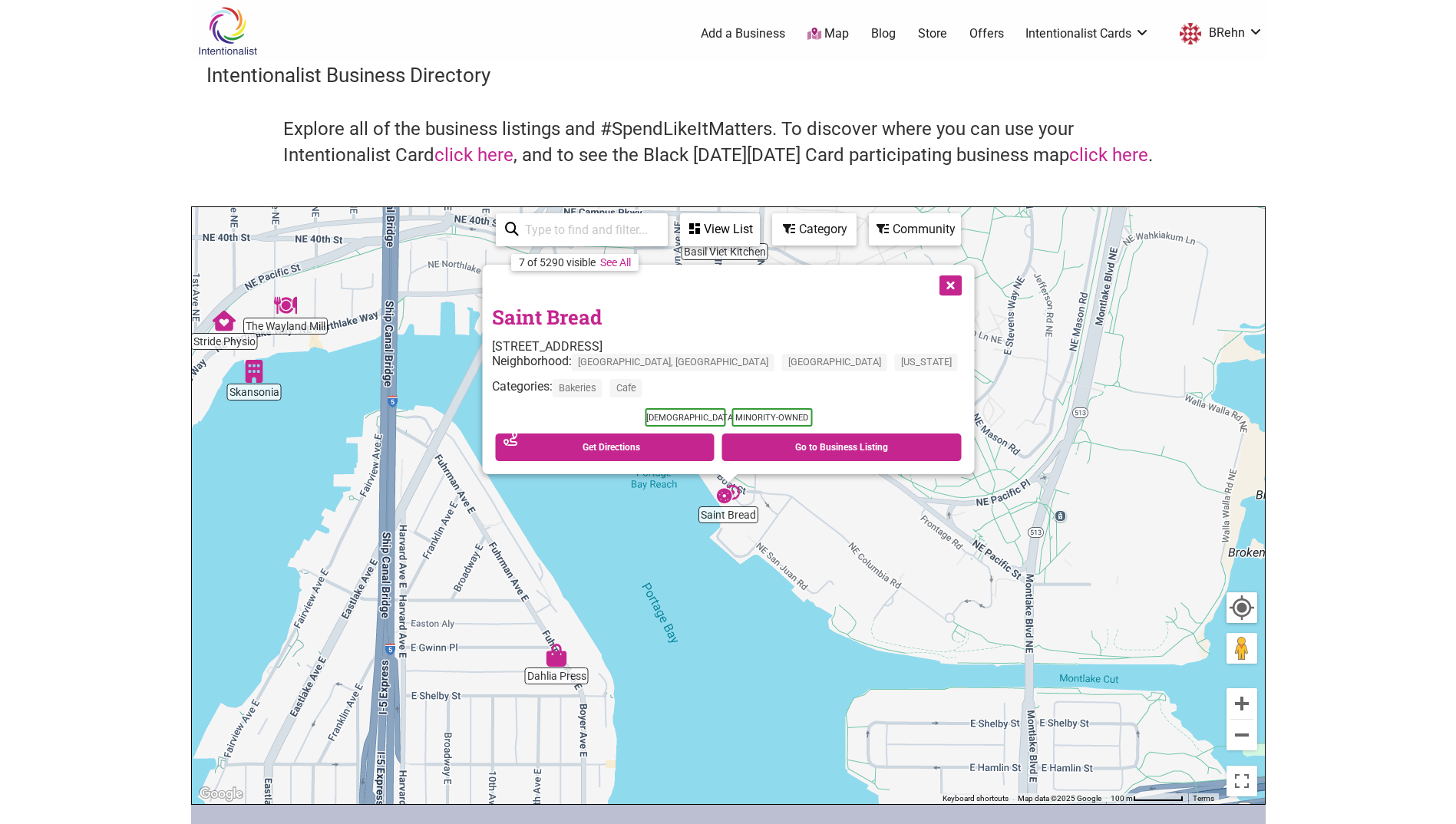
click at [929, 278] on button "Close" at bounding box center [948, 284] width 39 height 39
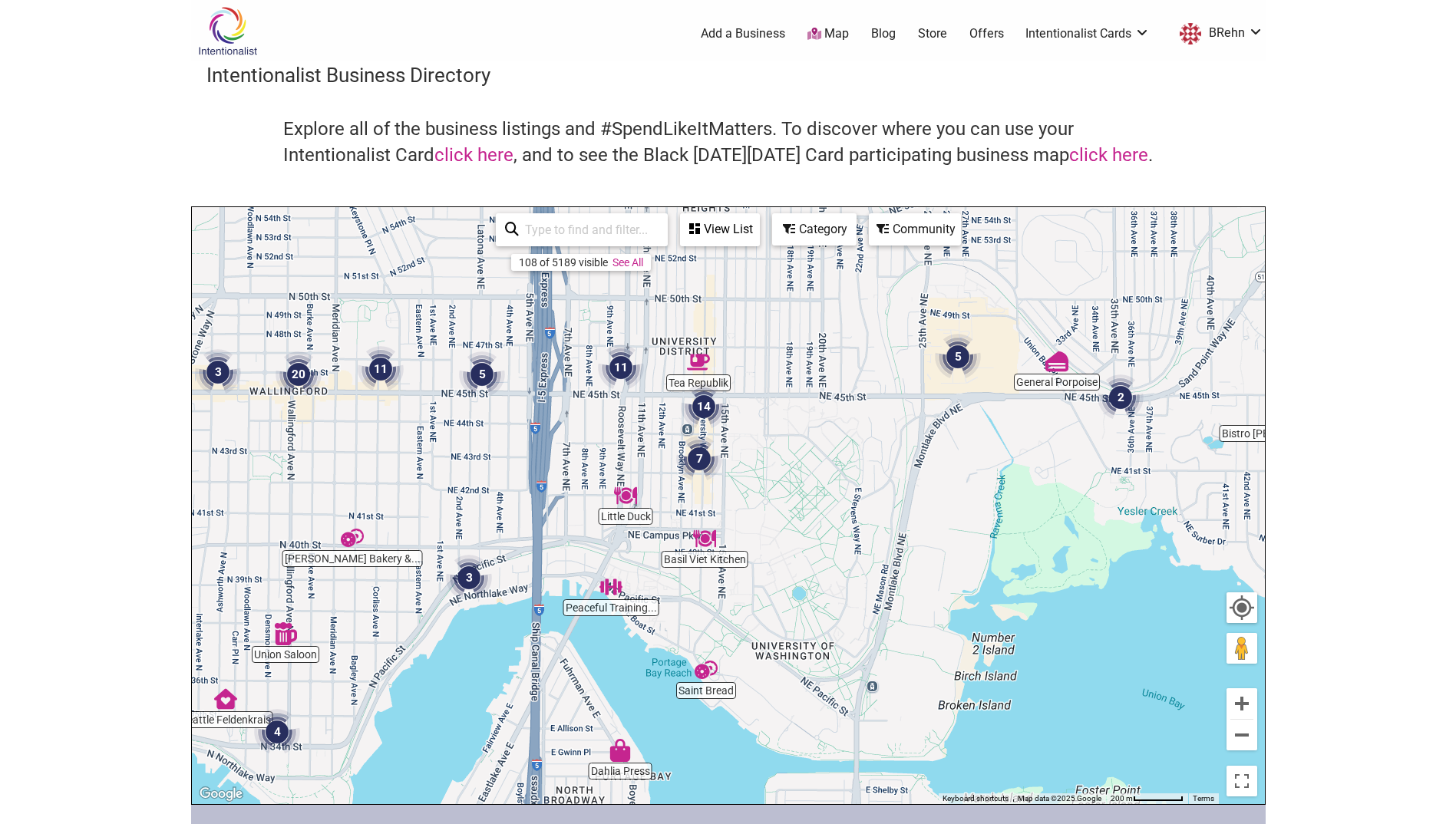
drag, startPoint x: 660, startPoint y: 349, endPoint x: 686, endPoint y: 527, distance: 179.9
click at [686, 527] on div "To navigate, press the arrow keys." at bounding box center [728, 505] width 1073 height 597
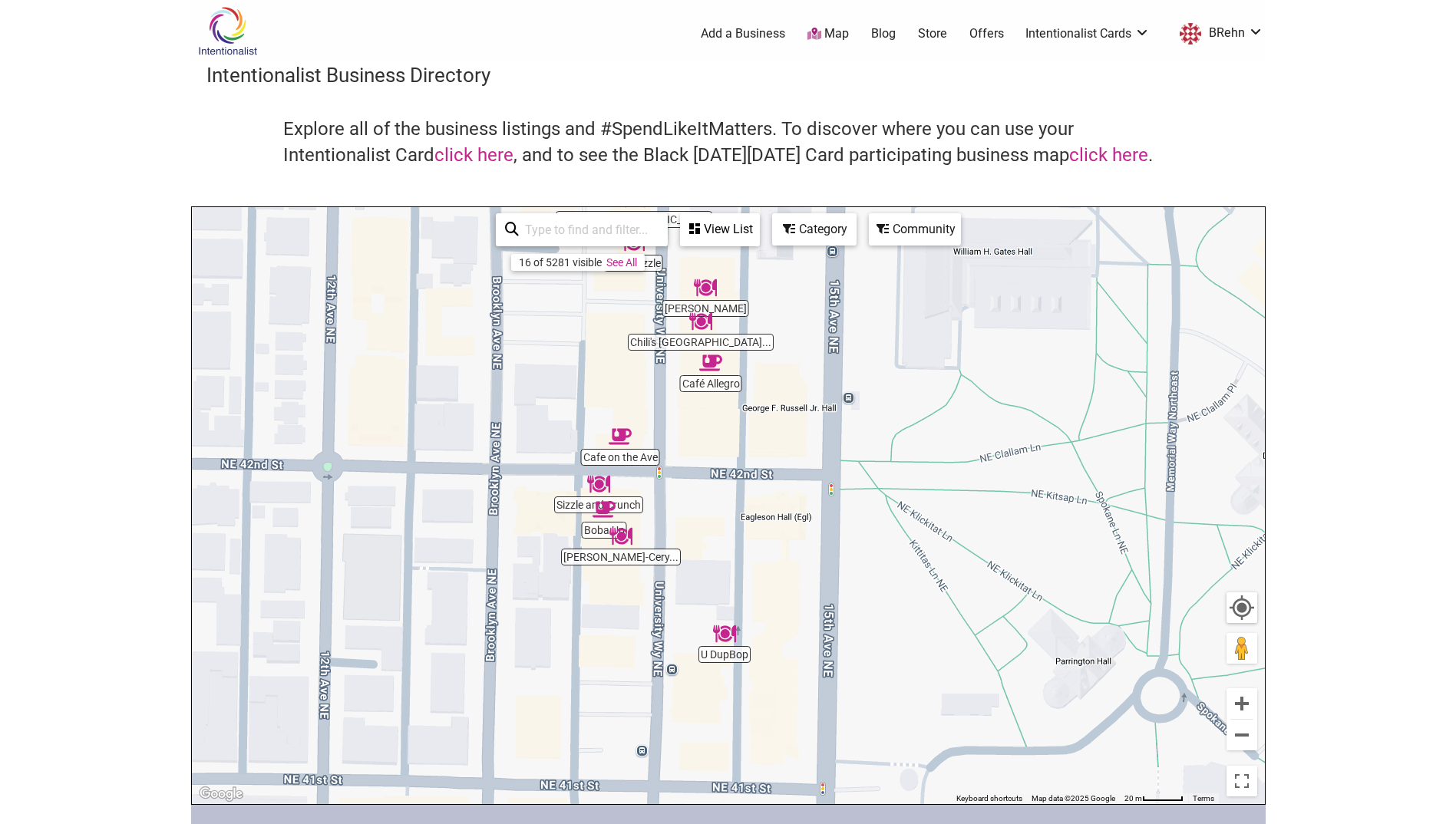
drag, startPoint x: 685, startPoint y: 629, endPoint x: 663, endPoint y: 479, distance: 151.6
click at [663, 479] on div "To navigate, press the arrow keys." at bounding box center [728, 505] width 1073 height 597
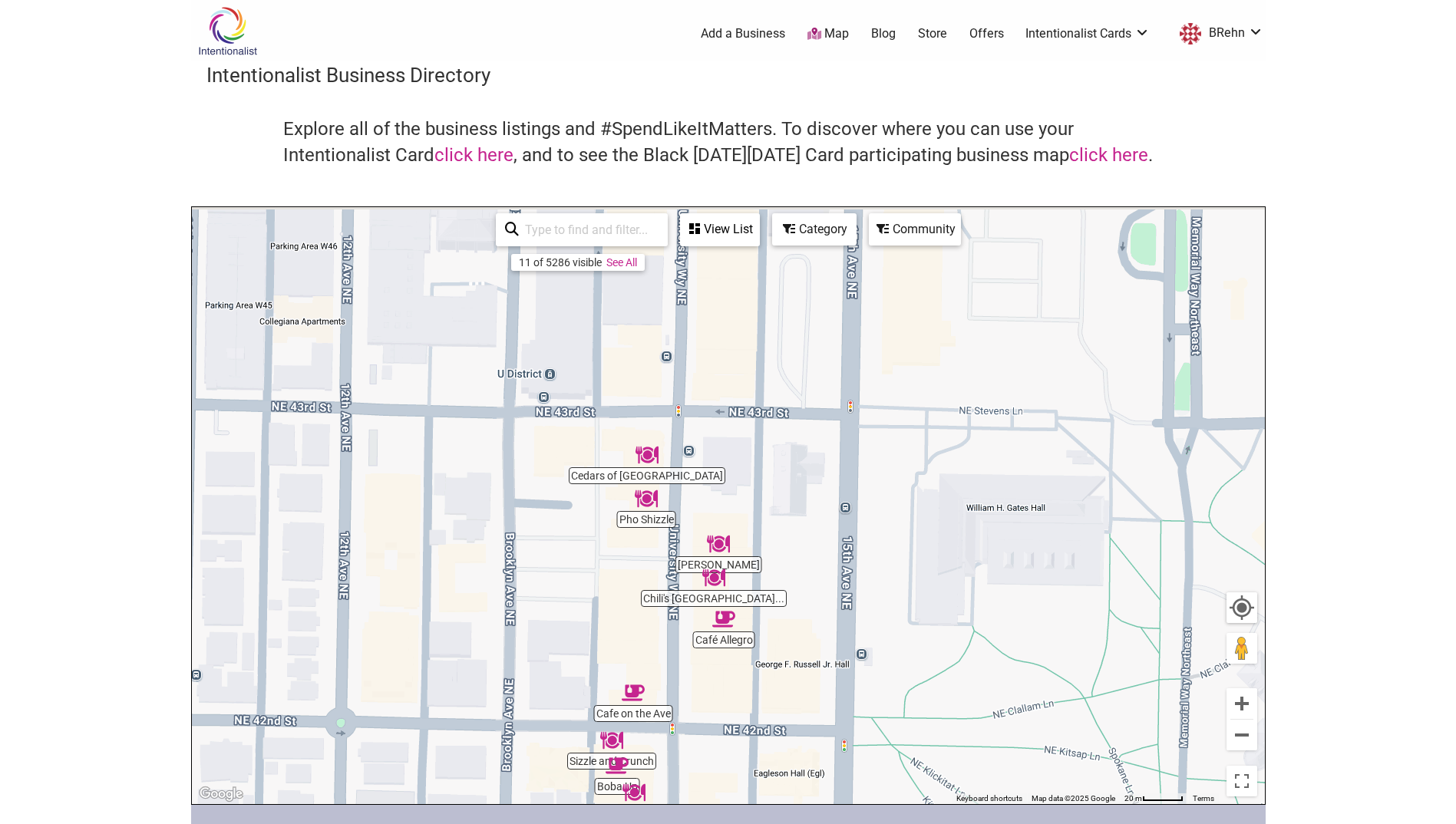
drag, startPoint x: 692, startPoint y: 486, endPoint x: 702, endPoint y: 648, distance: 162.3
click at [702, 648] on div "To navigate, press the arrow keys." at bounding box center [728, 505] width 1073 height 597
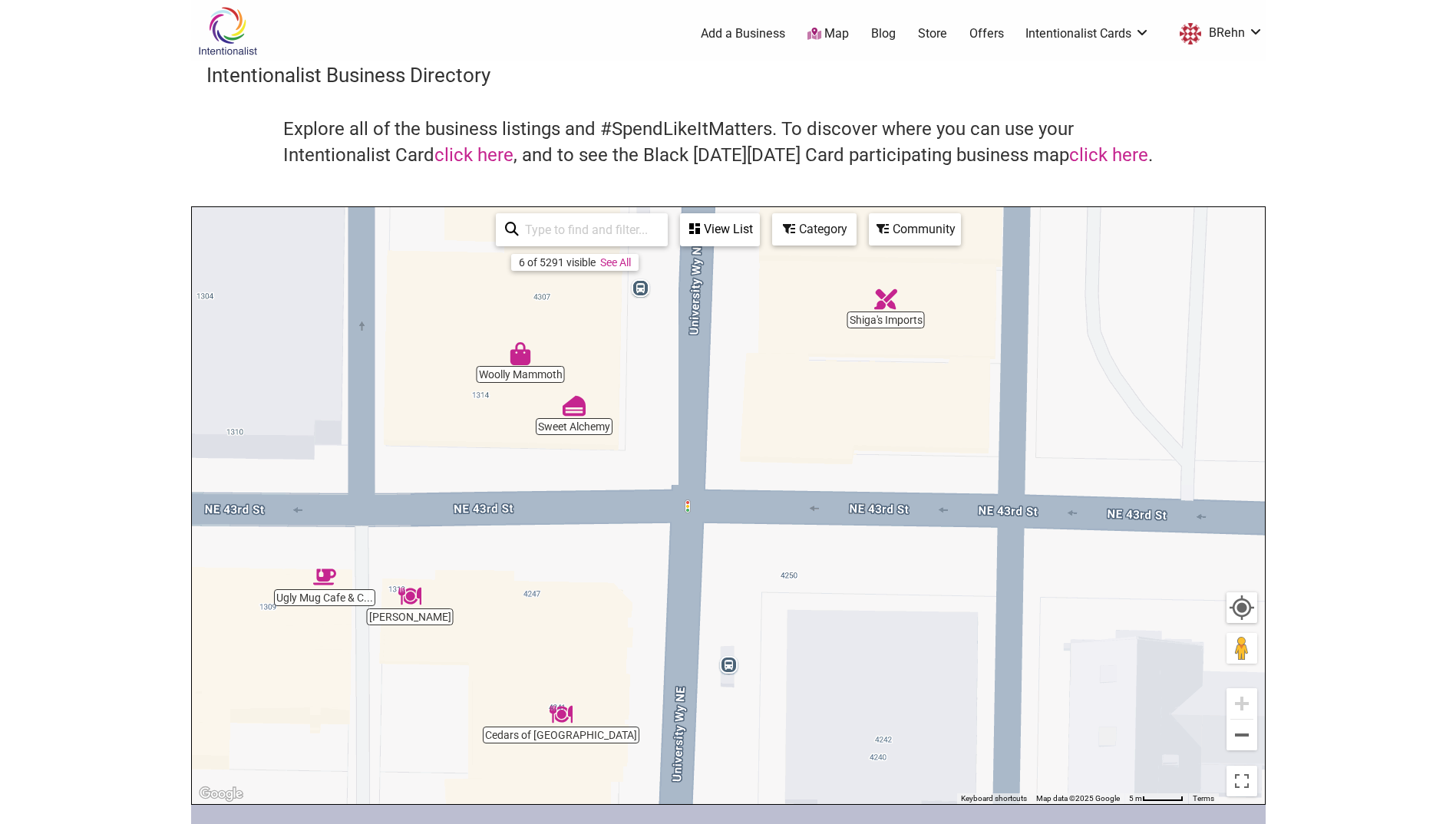
click at [573, 406] on img "Sweet Alchemy" at bounding box center [573, 406] width 23 height 23
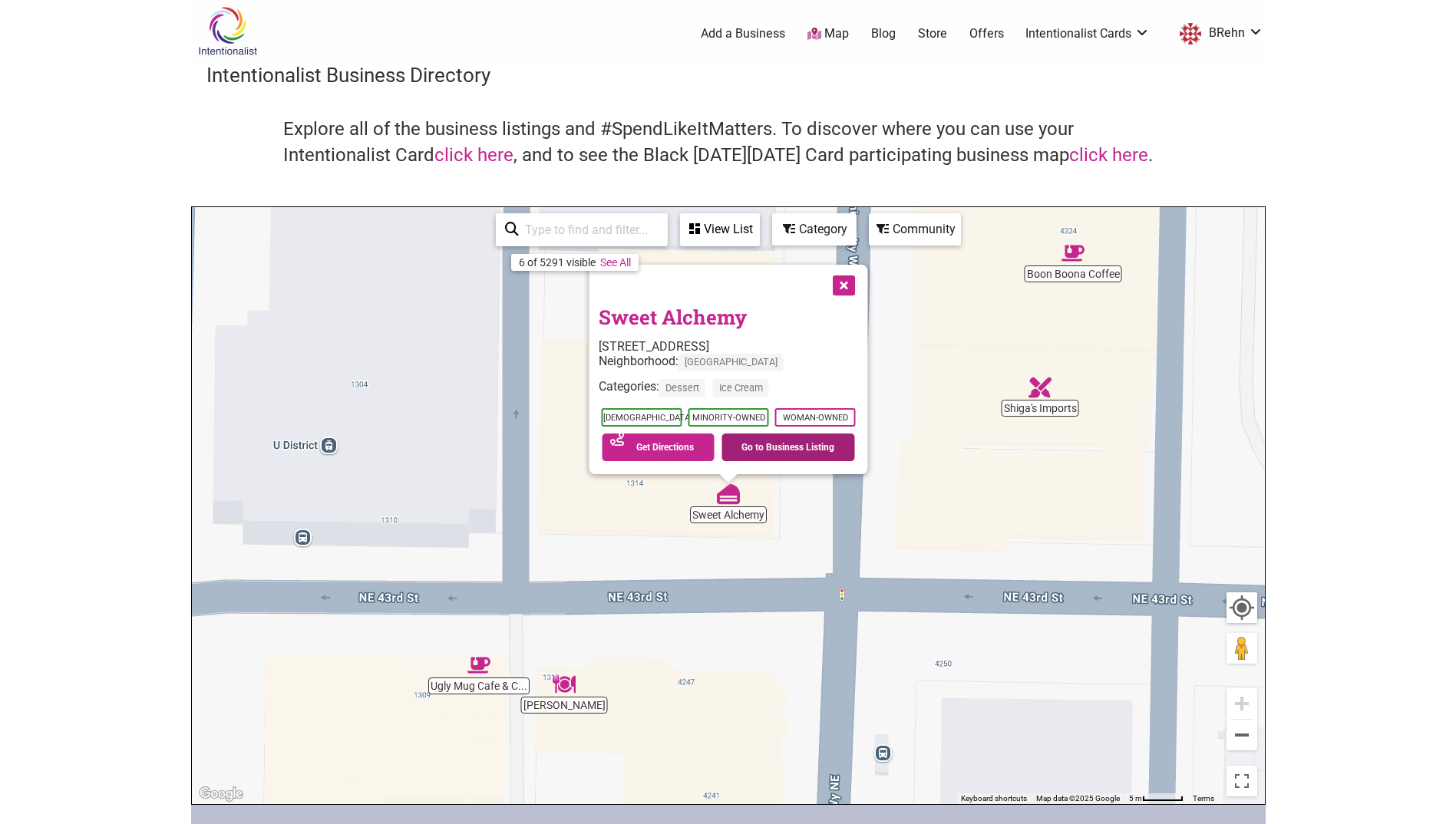
click at [817, 454] on link "Go to Business Listing" at bounding box center [788, 448] width 133 height 28
click at [845, 292] on button "Close" at bounding box center [841, 284] width 39 height 39
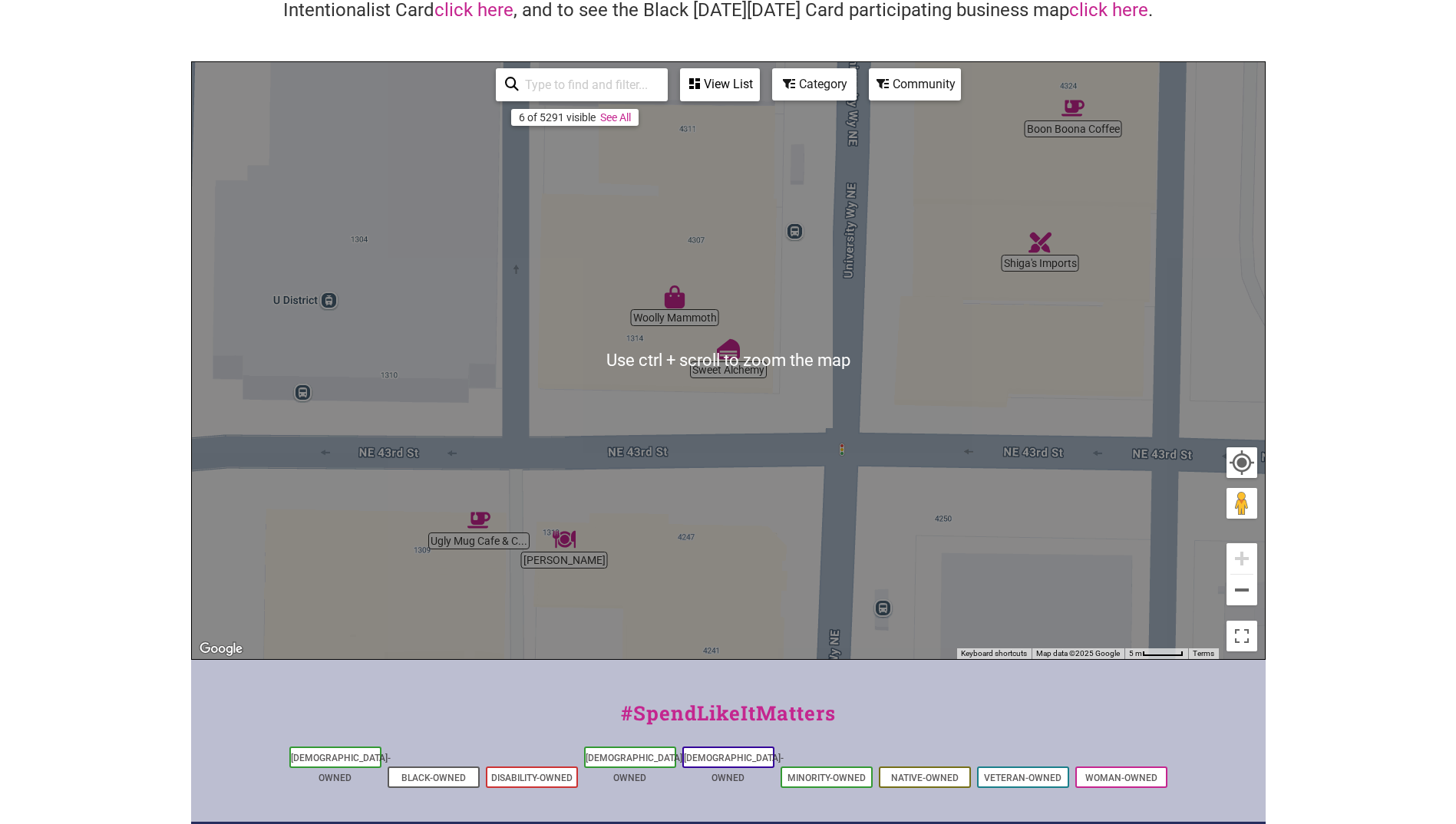
scroll to position [307, 0]
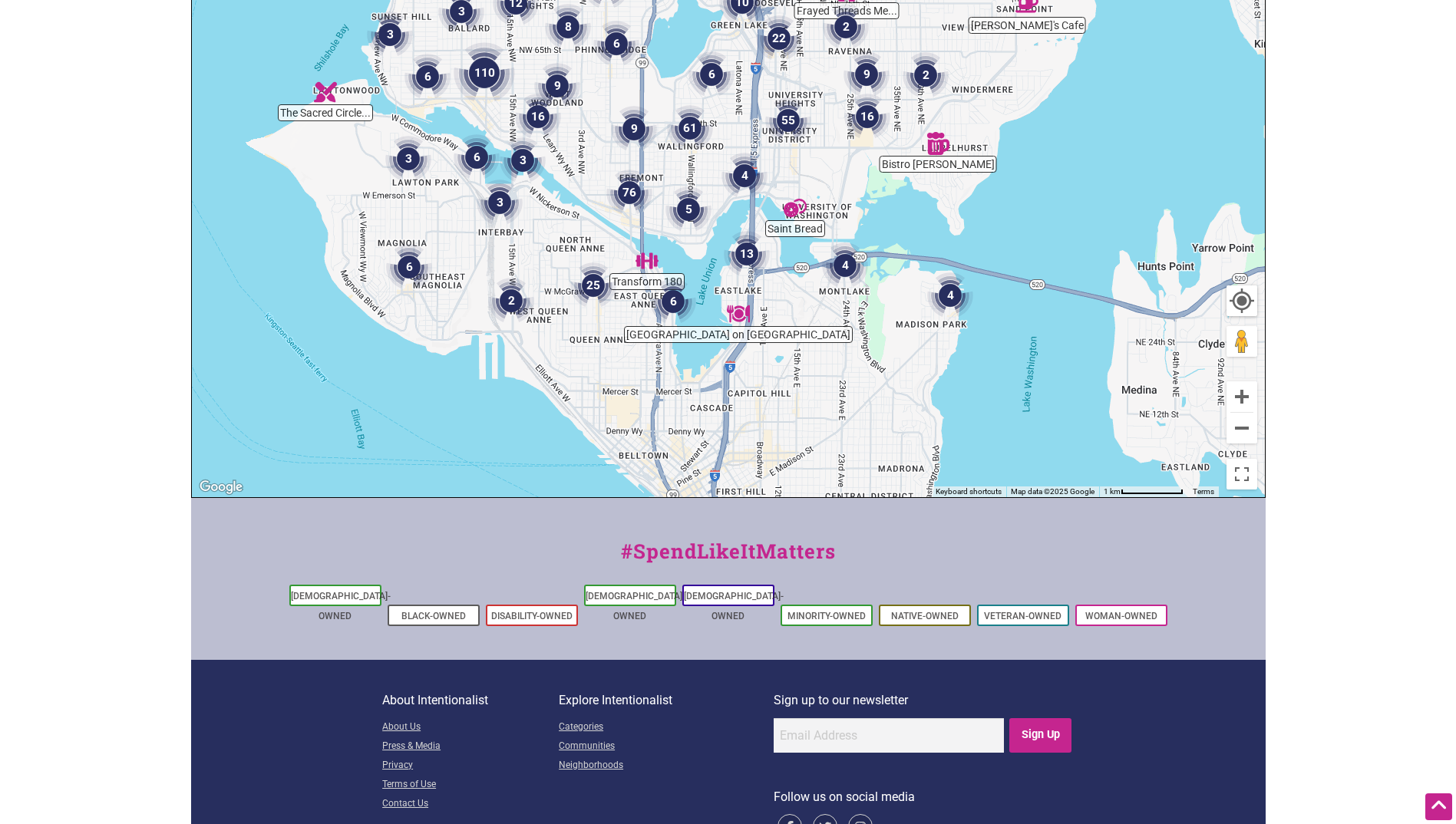
drag, startPoint x: 830, startPoint y: 328, endPoint x: 819, endPoint y: 224, distance: 104.6
click at [821, 222] on div "To navigate, press the arrow keys." at bounding box center [728, 198] width 1073 height 597
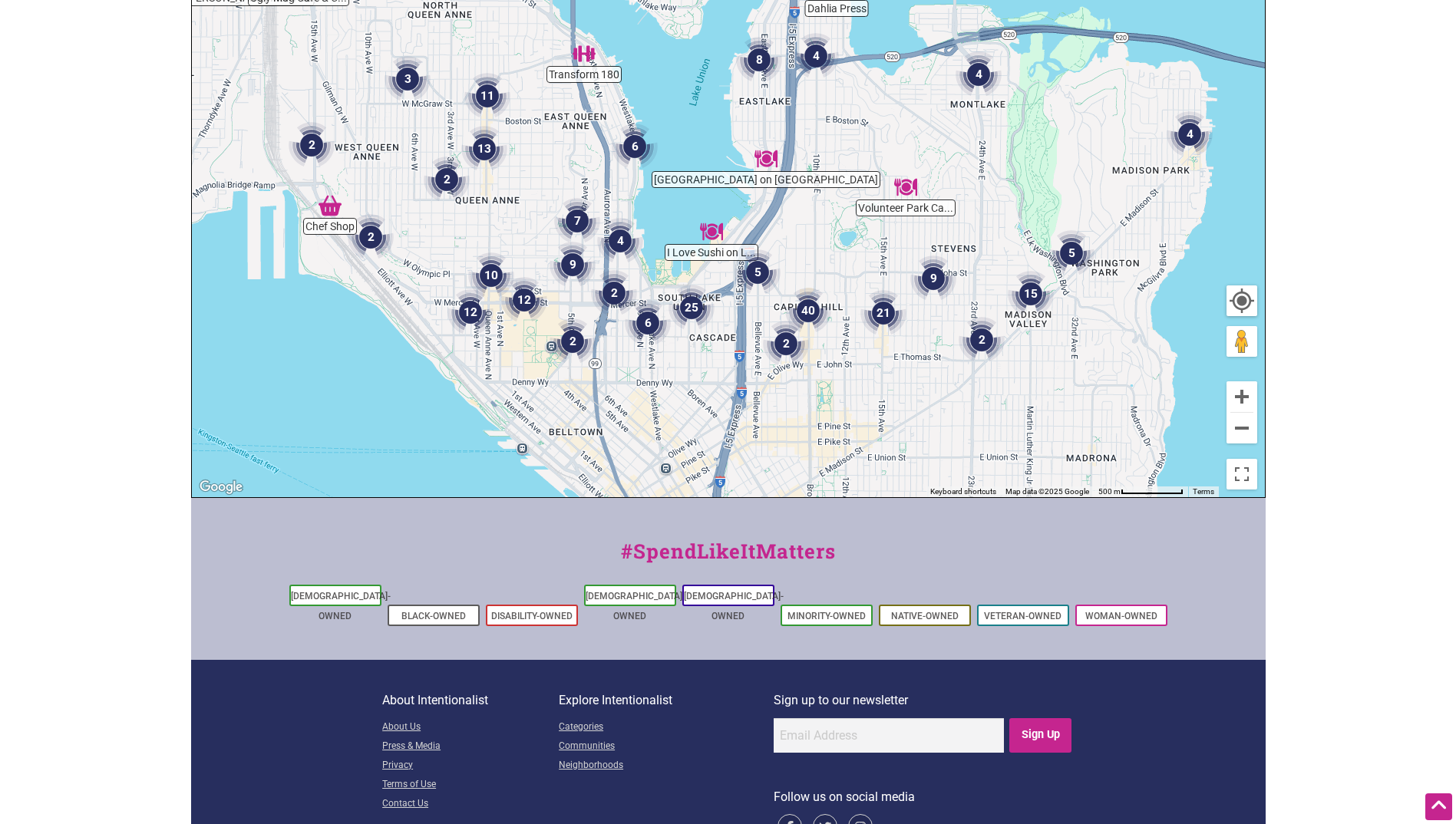
drag, startPoint x: 774, startPoint y: 381, endPoint x: 795, endPoint y: 242, distance: 140.6
click at [799, 238] on div "To navigate, press the arrow keys." at bounding box center [728, 198] width 1073 height 597
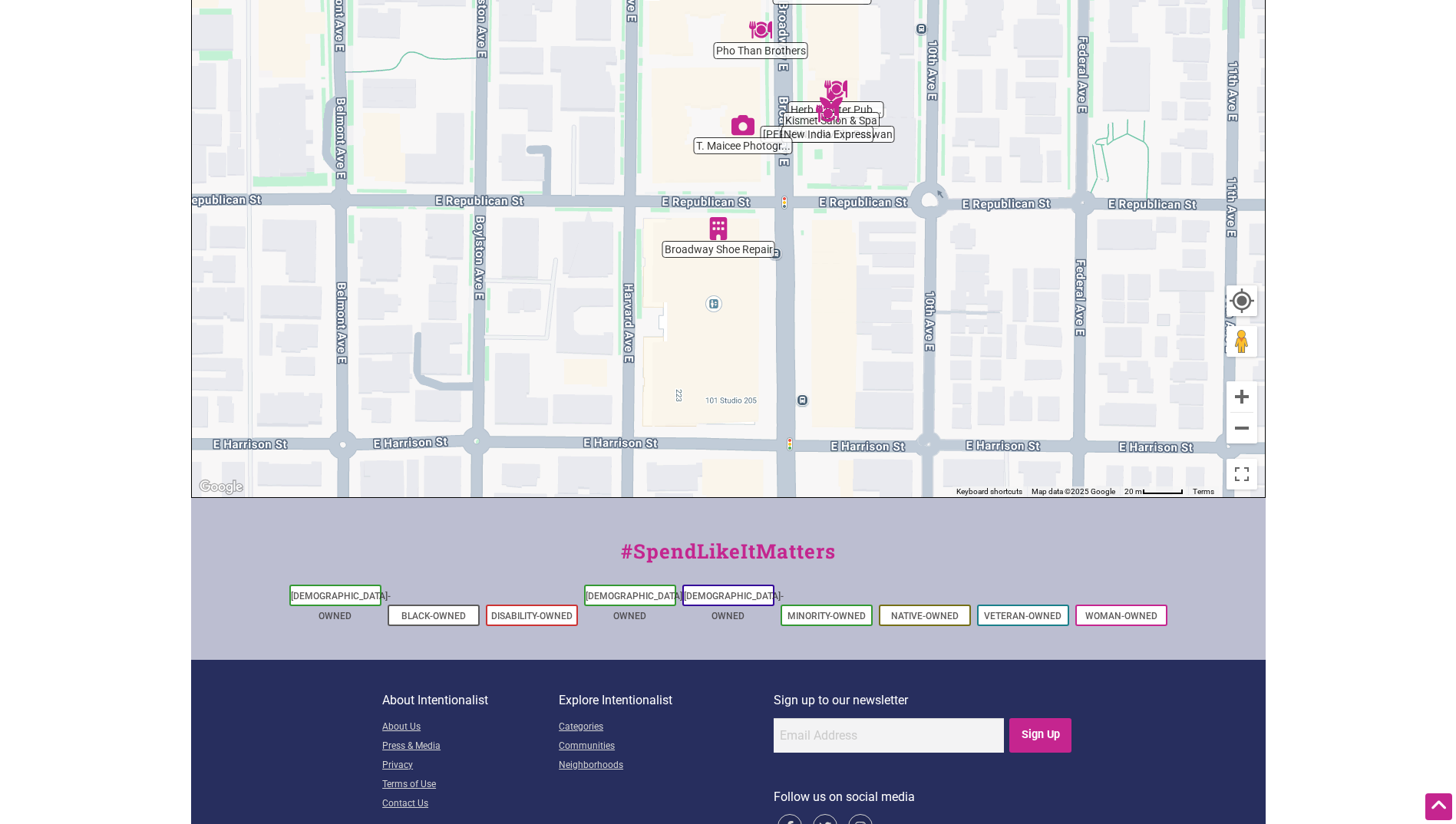
drag, startPoint x: 985, startPoint y: 391, endPoint x: 957, endPoint y: 132, distance: 260.5
click at [957, 132] on div "To navigate, press the arrow keys." at bounding box center [728, 198] width 1073 height 597
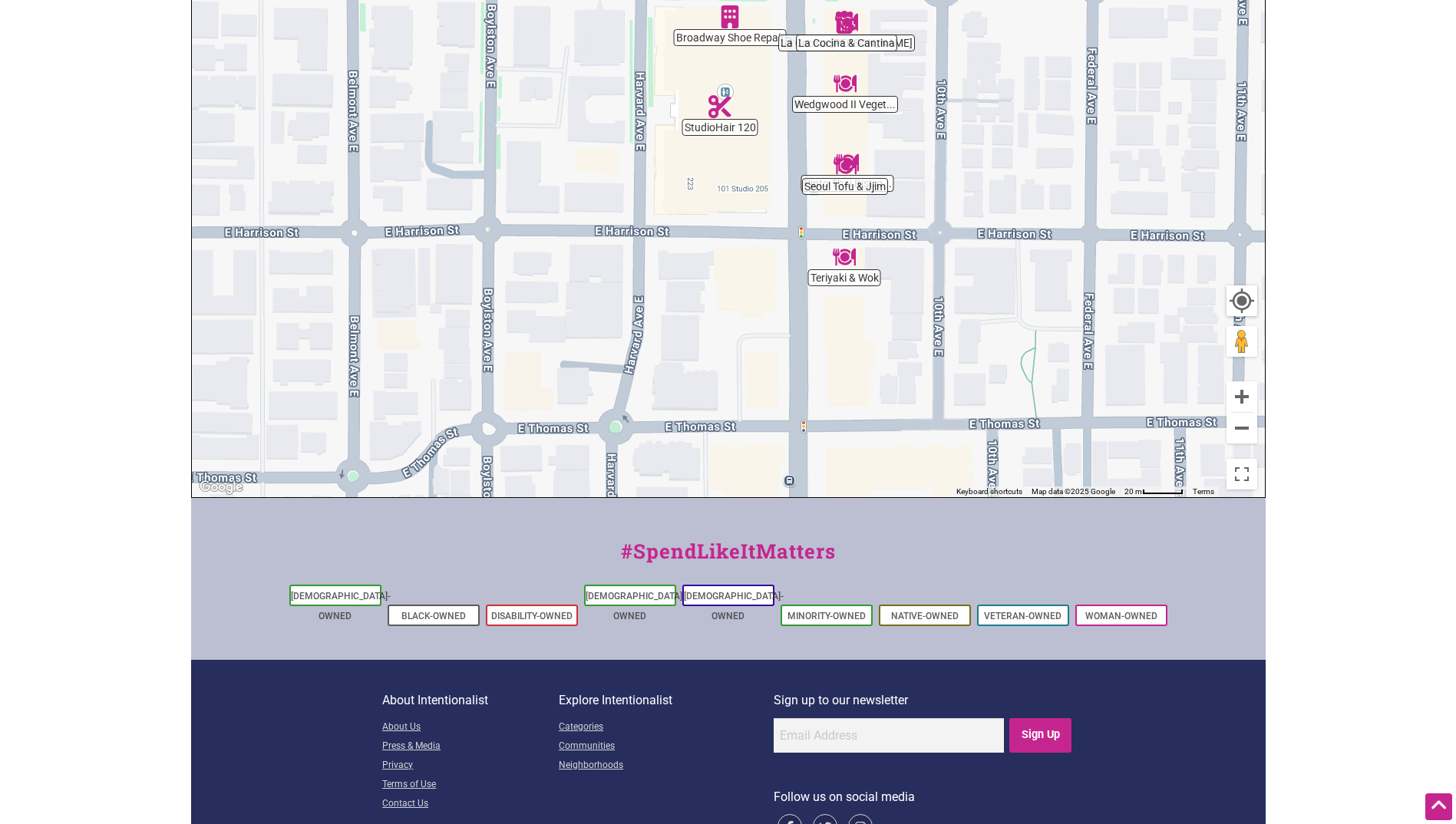
drag, startPoint x: 765, startPoint y: 293, endPoint x: 773, endPoint y: 103, distance: 190.2
click at [773, 103] on div "To navigate, press the arrow keys." at bounding box center [728, 198] width 1073 height 597
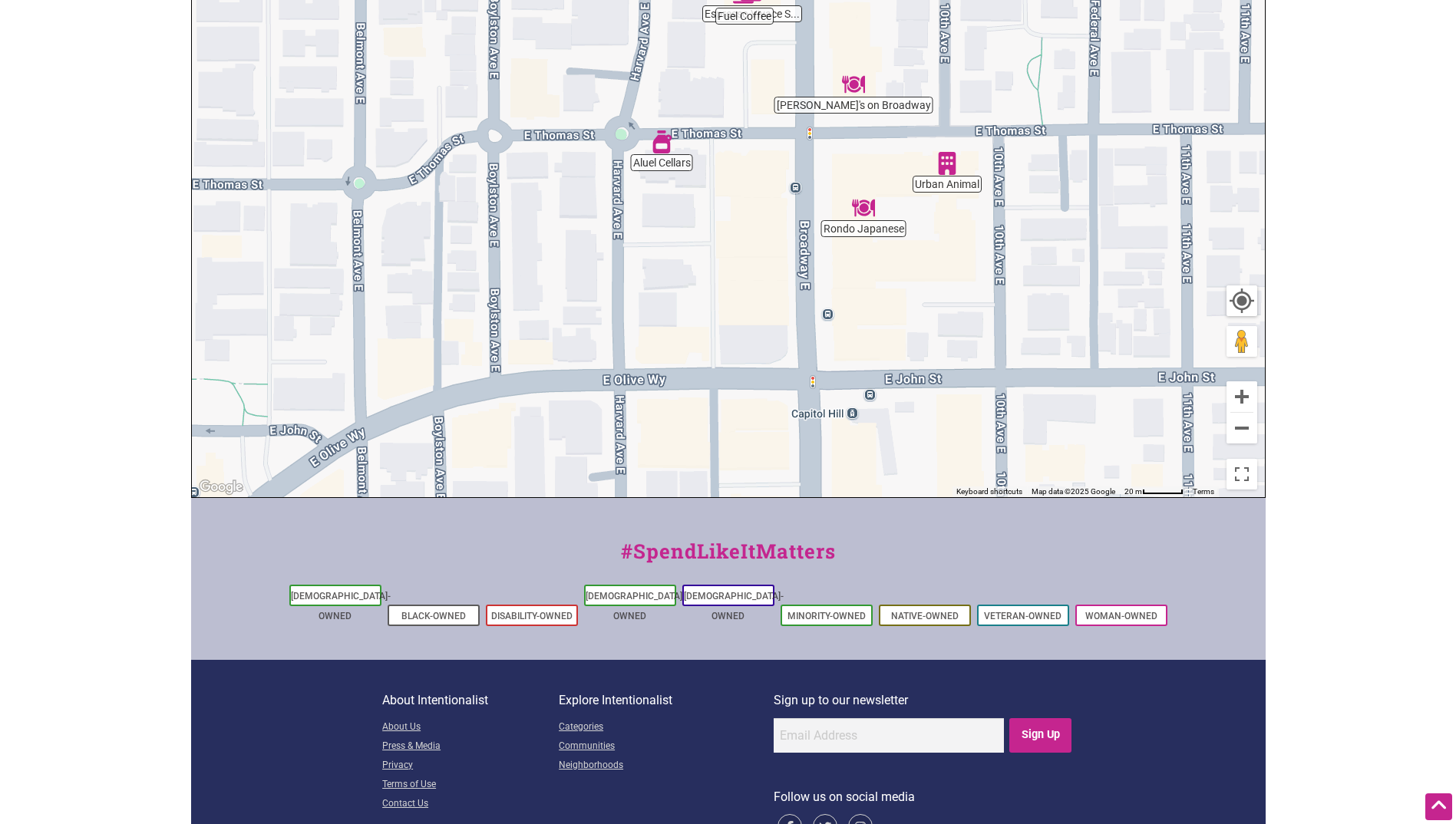
drag, startPoint x: 775, startPoint y: 399, endPoint x: 782, endPoint y: 118, distance: 281.1
click at [782, 118] on div "To navigate, press the arrow keys." at bounding box center [728, 198] width 1073 height 597
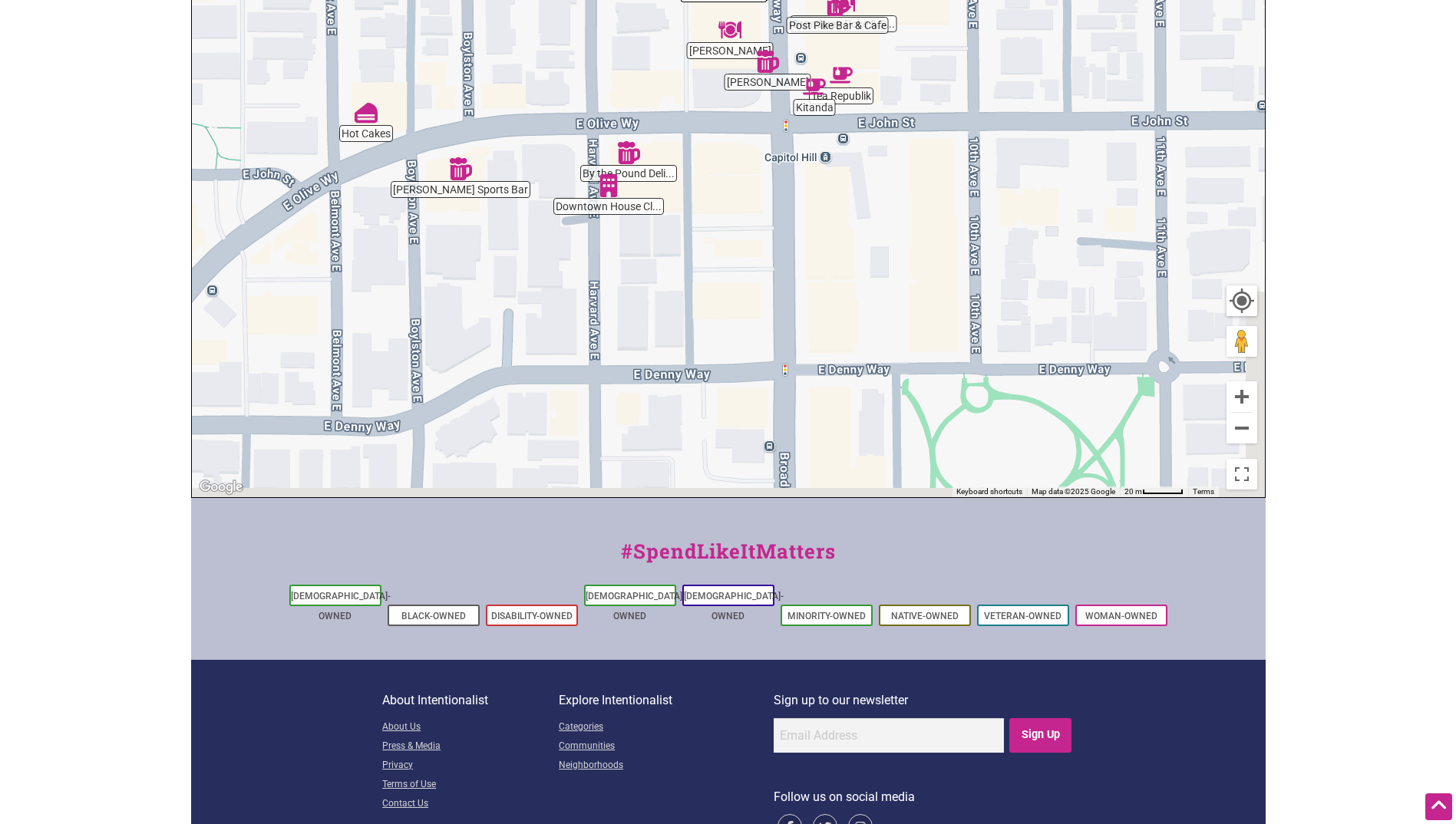
drag, startPoint x: 814, startPoint y: 267, endPoint x: 784, endPoint y: -15, distance: 283.6
click at [784, 0] on html "× Menu 0 Add a Business Map Blog Store Offers Intentionalist Cards Buy Black Ca…" at bounding box center [728, 104] width 1456 height 824
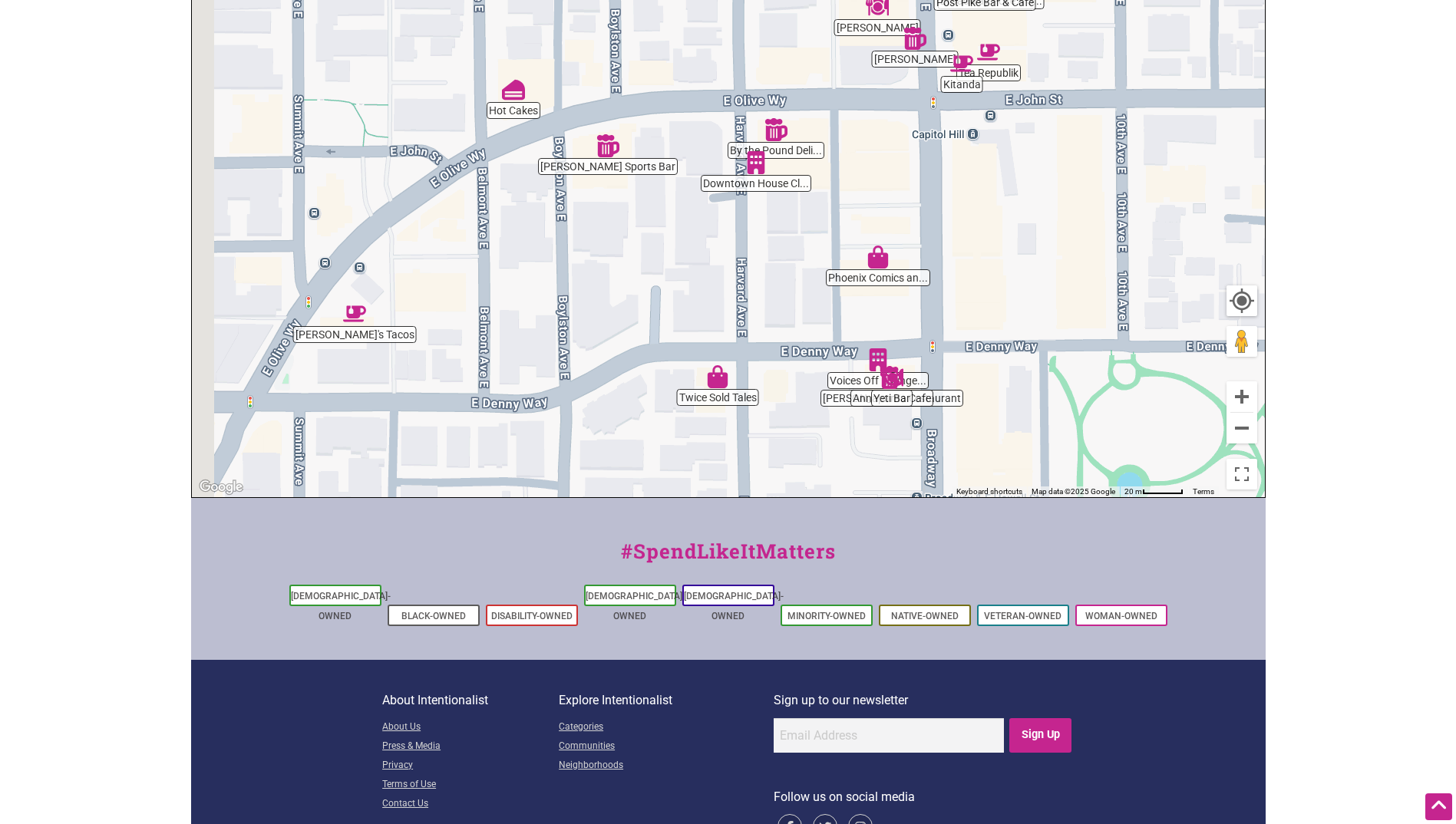
drag, startPoint x: 464, startPoint y: 105, endPoint x: 619, endPoint y: 111, distance: 155.1
click at [619, 111] on div "To navigate, press the arrow keys." at bounding box center [728, 198] width 1073 height 597
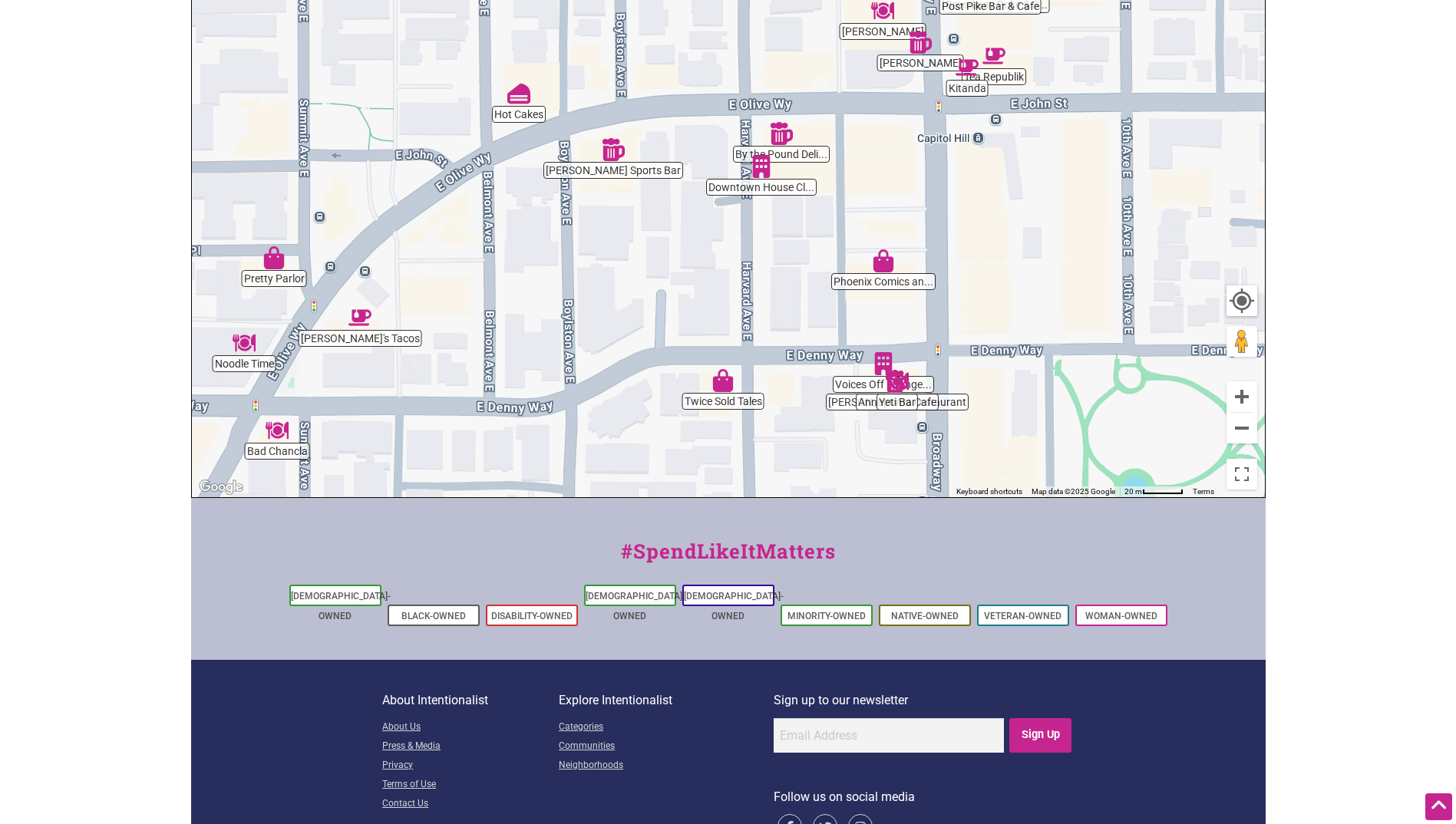
click at [516, 97] on img "Hot Cakes" at bounding box center [518, 93] width 23 height 23
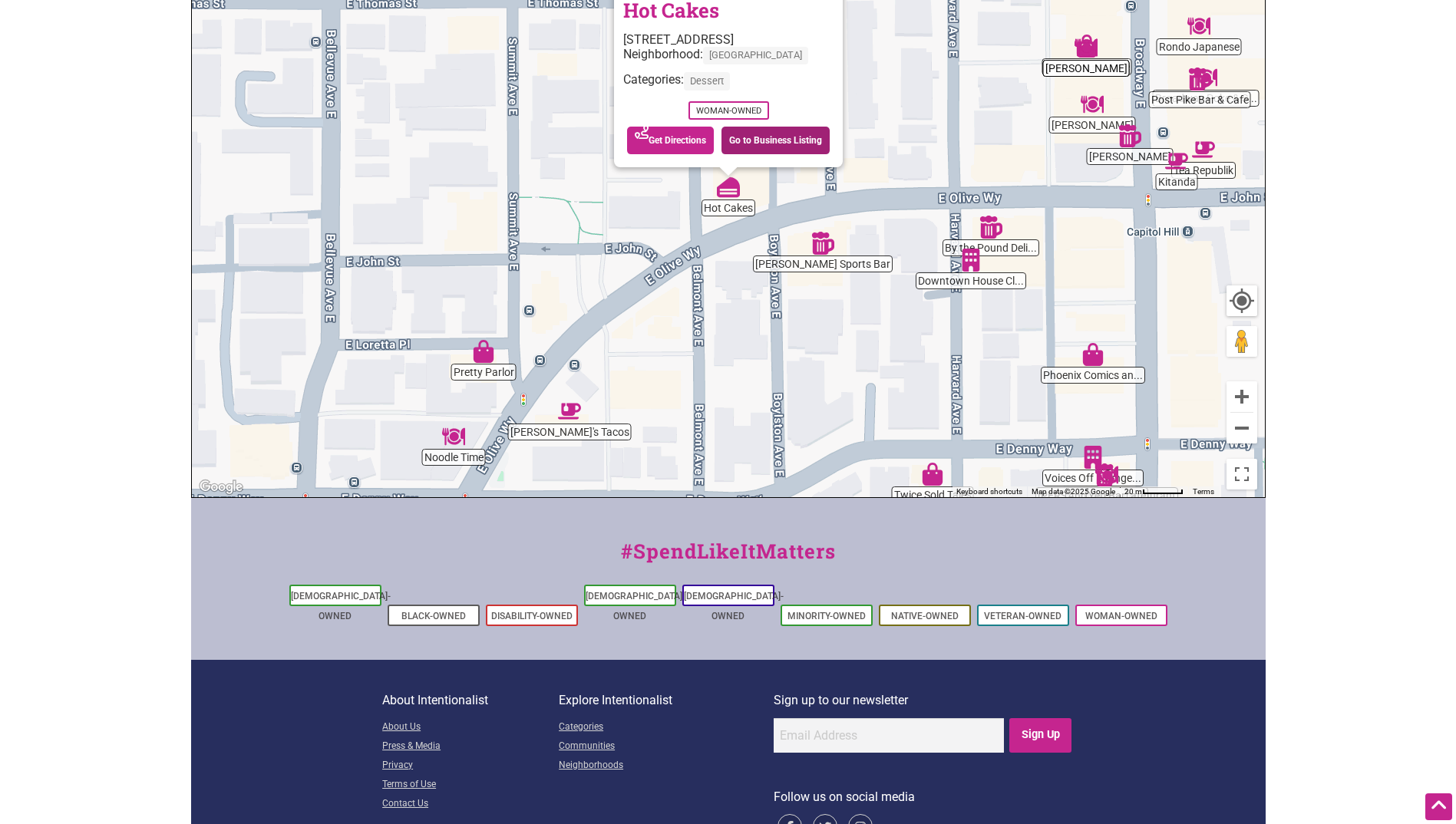
click at [748, 139] on link "Go to Business Listing" at bounding box center [776, 140] width 108 height 28
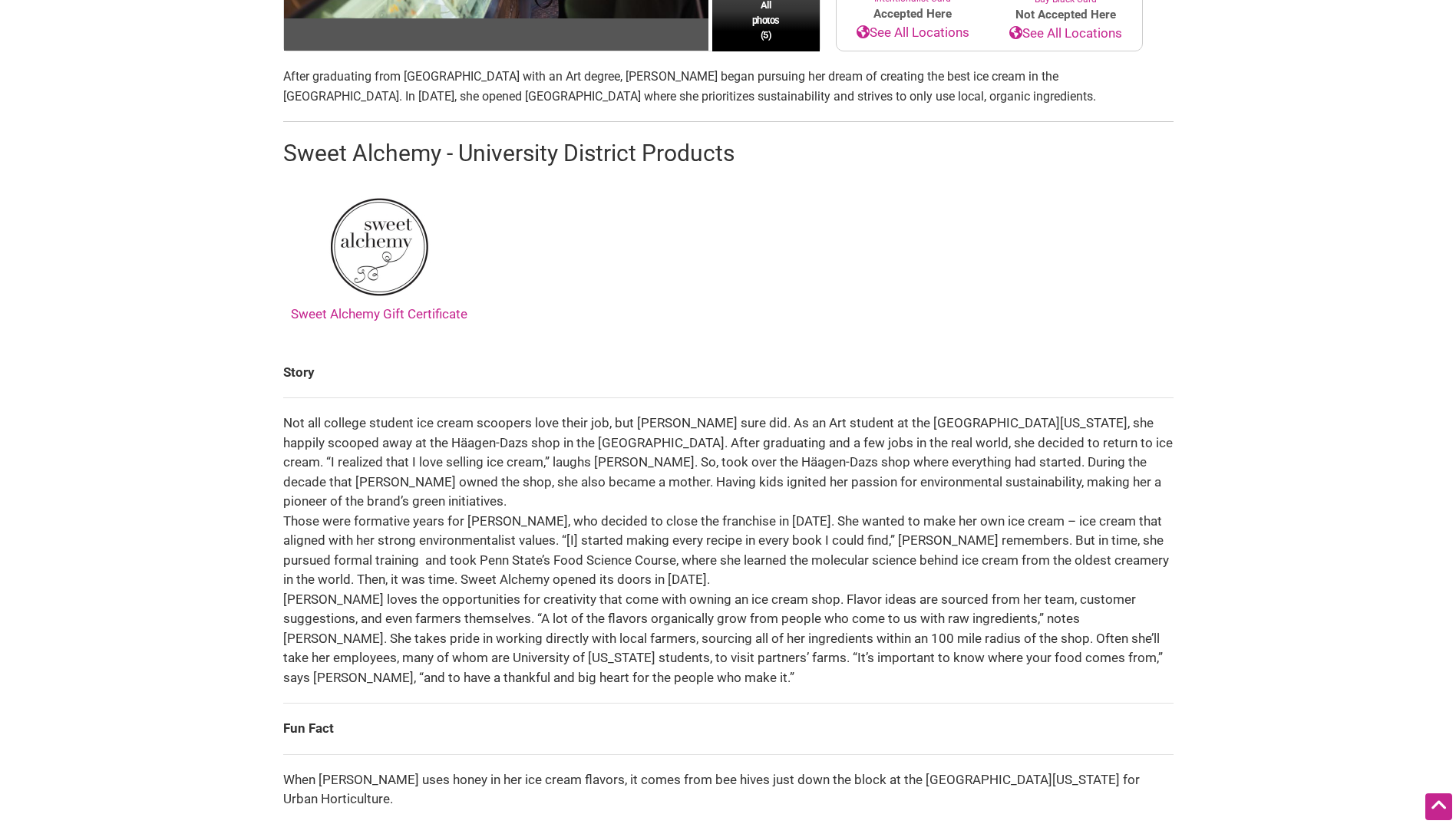
scroll to position [537, 0]
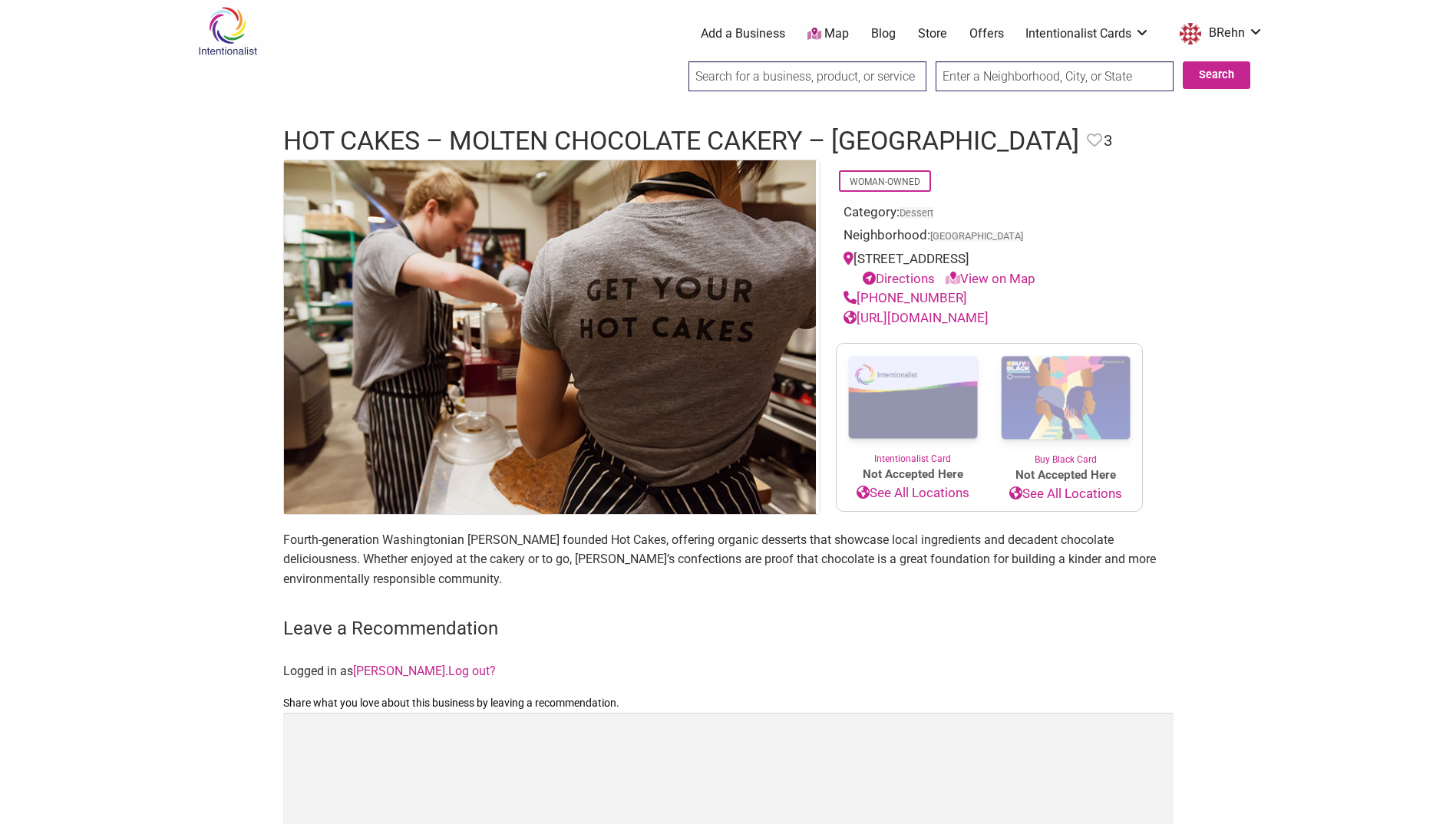
click at [988, 316] on link "[URL][DOMAIN_NAME]" at bounding box center [916, 318] width 145 height 15
